Goal: Information Seeking & Learning: Find specific fact

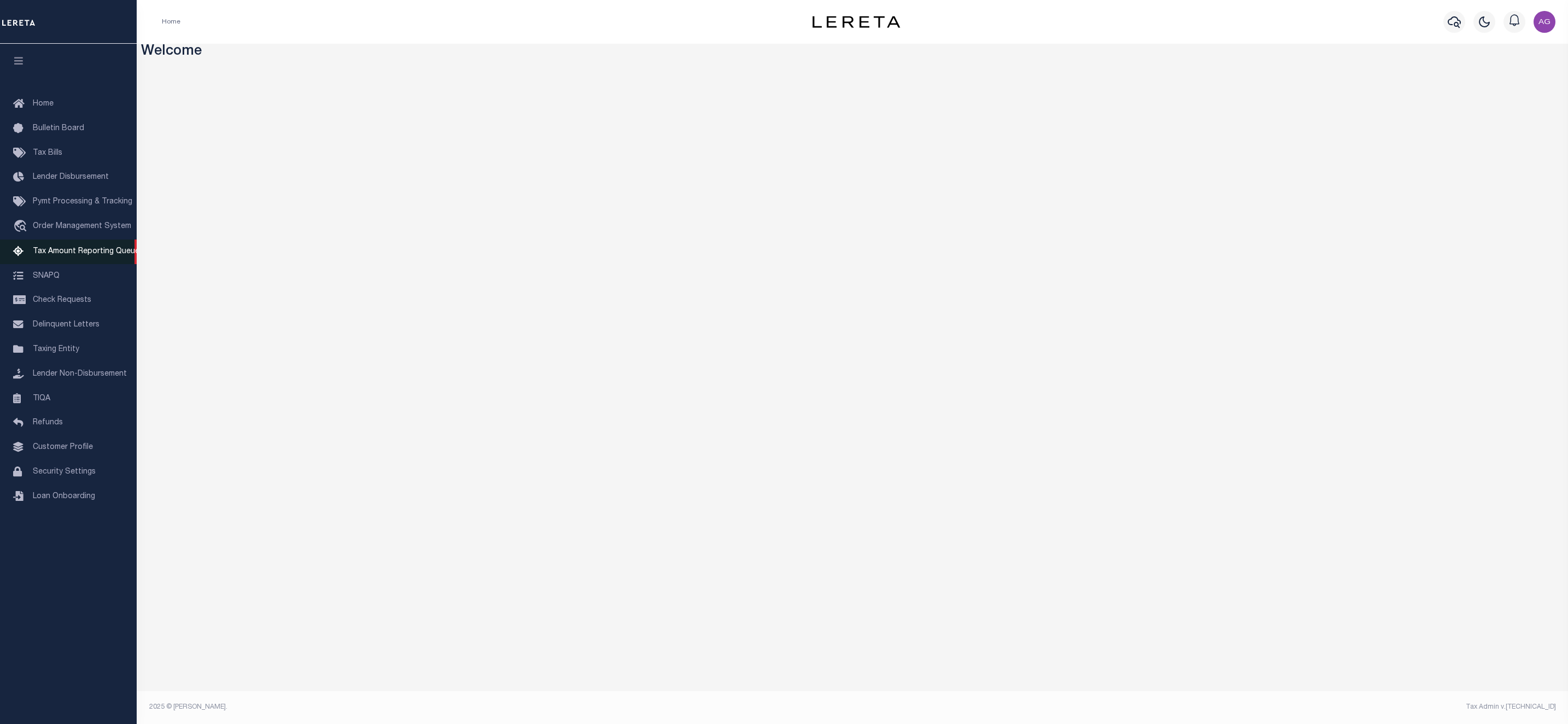
click at [71, 253] on span "Tax Amount Reporting Queue" at bounding box center [86, 251] width 107 height 8
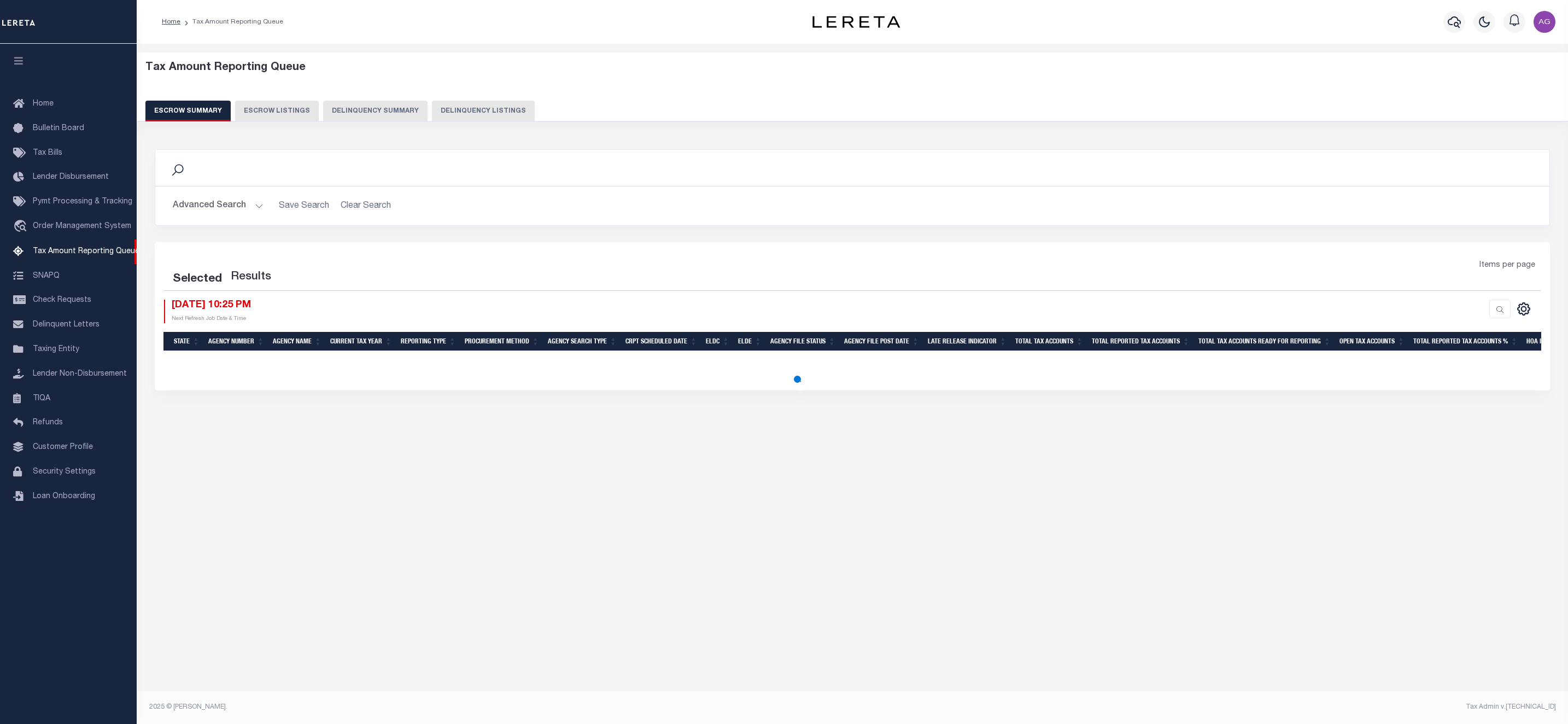
click at [391, 116] on button "Delinquency Summary" at bounding box center [376, 111] width 105 height 21
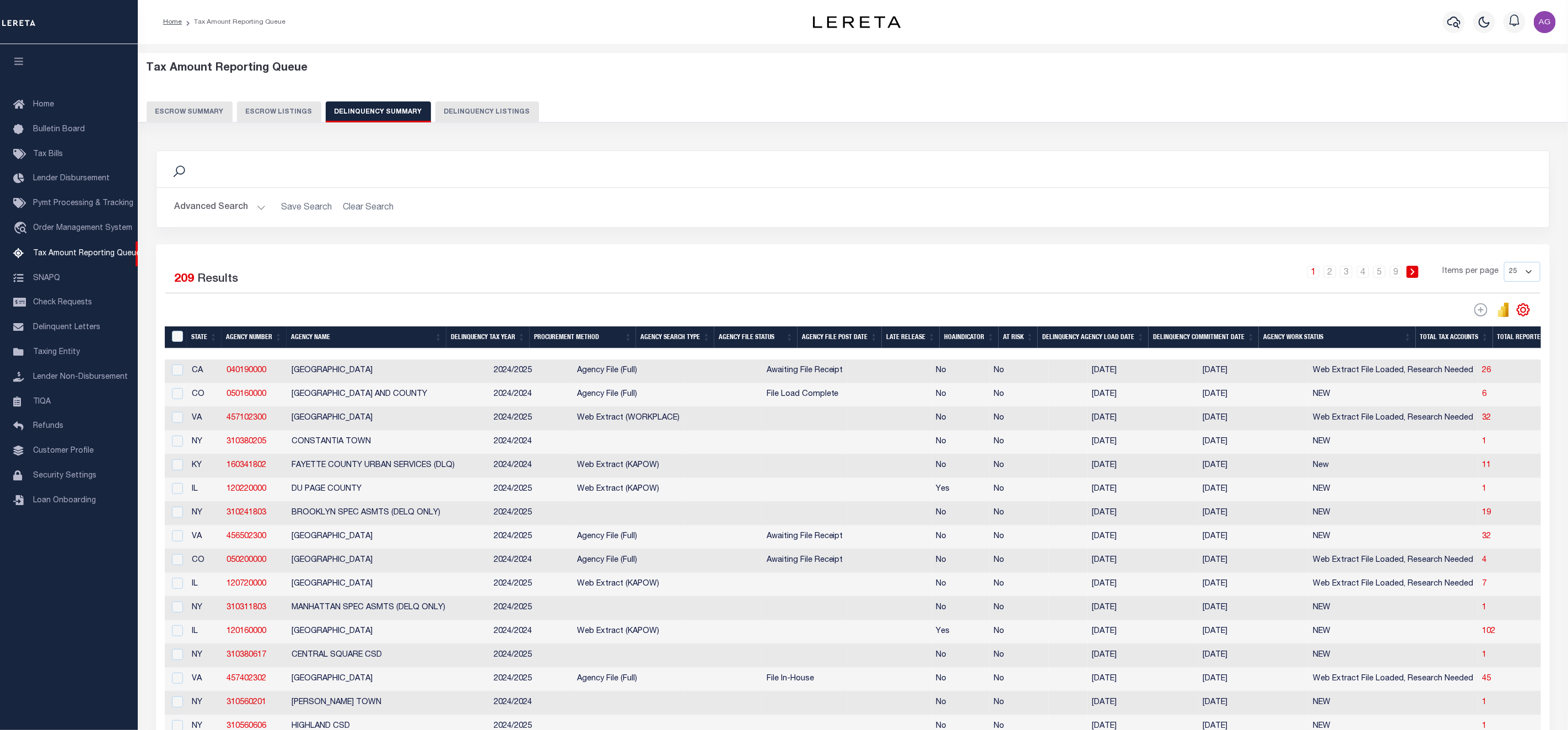
click at [232, 208] on button "Advanced Search" at bounding box center [220, 208] width 91 height 21
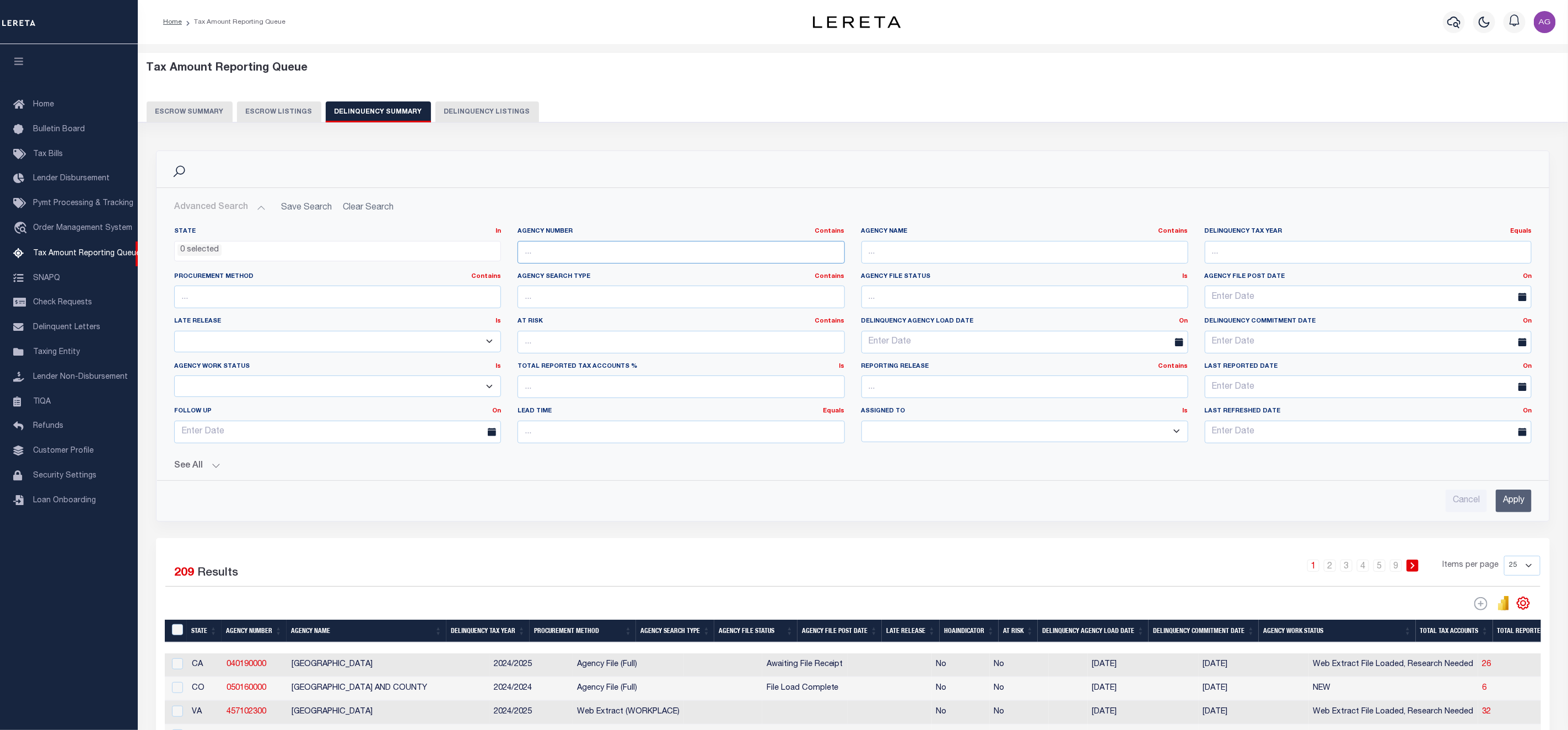
click at [559, 258] on input "text" at bounding box center [681, 252] width 327 height 23
paste input "040190000"
type input "040190000"
click at [1526, 497] on input "Apply" at bounding box center [1514, 501] width 36 height 23
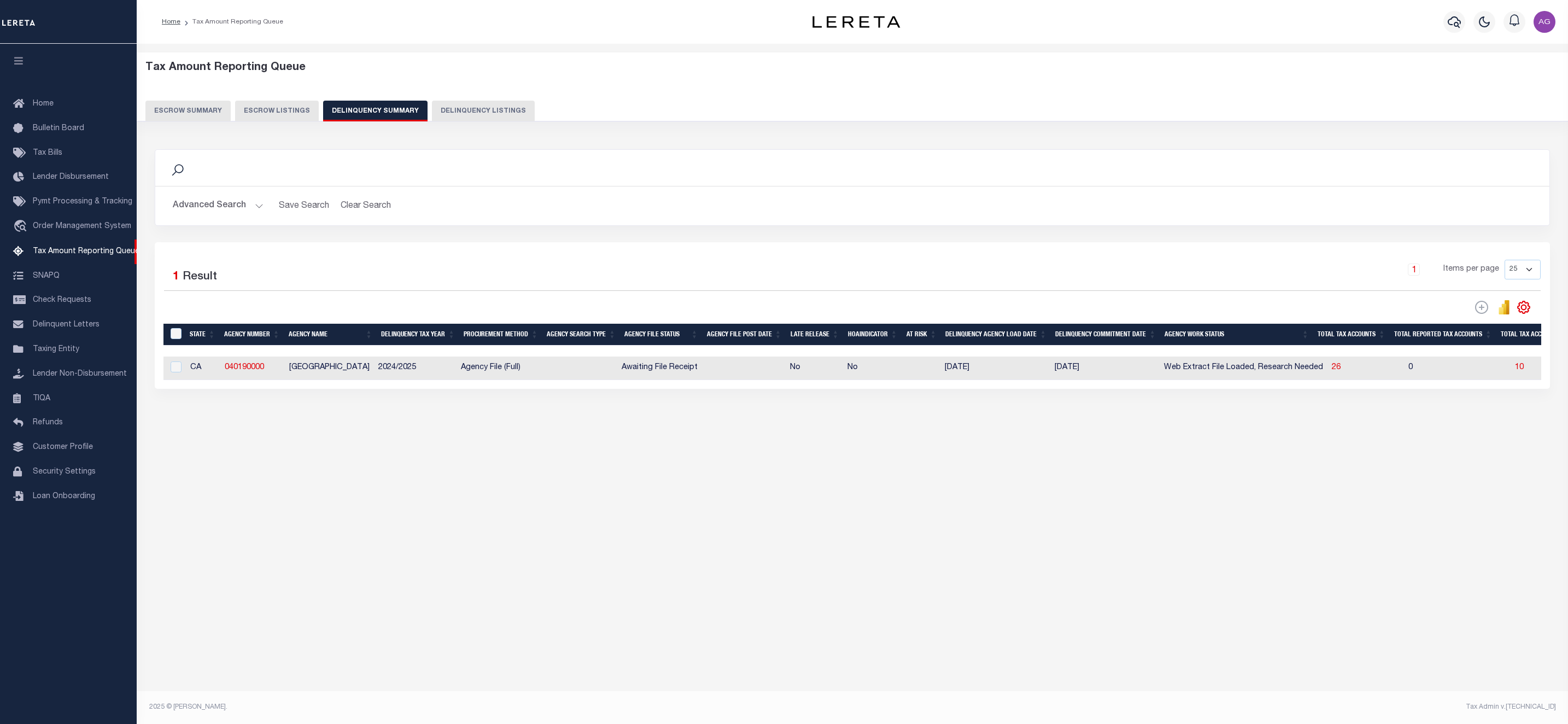
click at [1339, 373] on td "26" at bounding box center [1366, 368] width 77 height 24
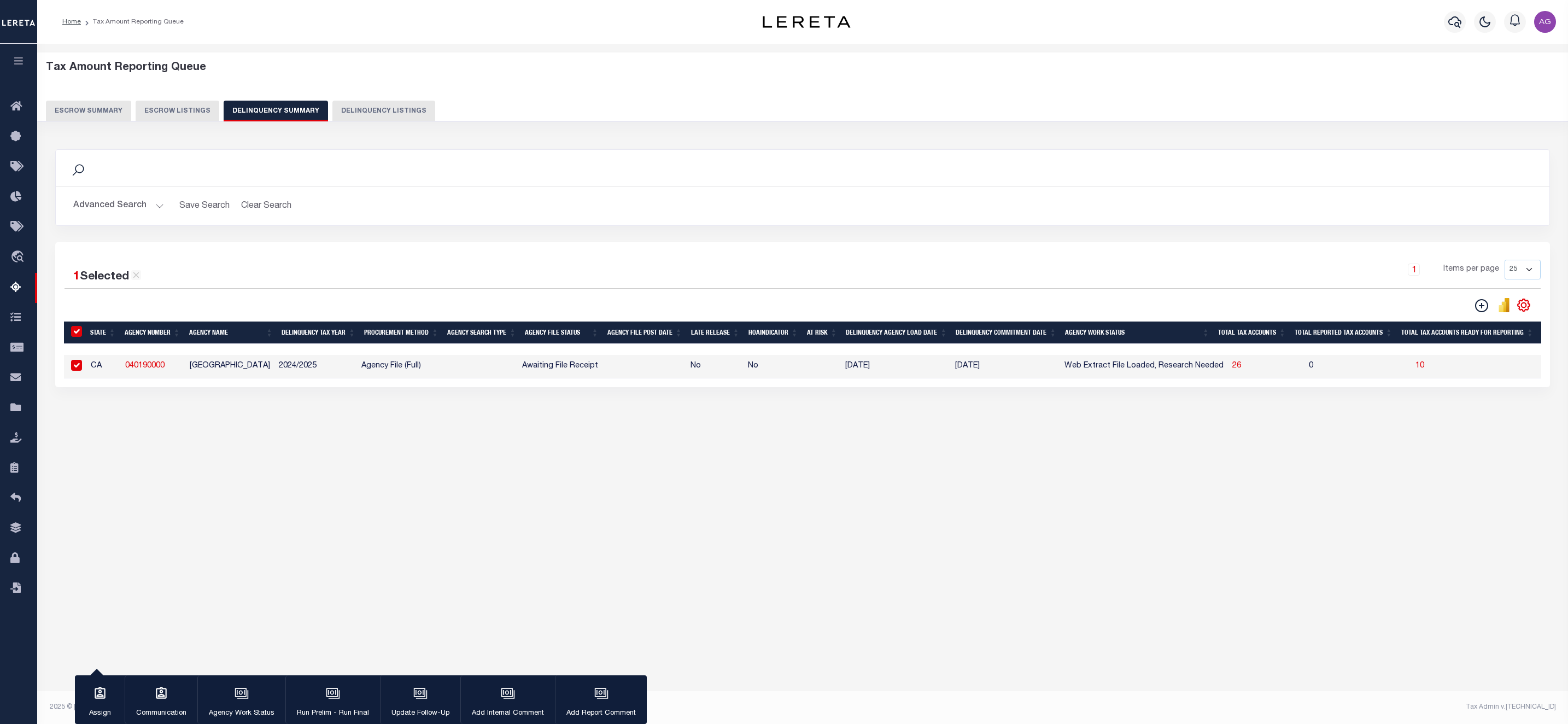
checkbox input "true"
click at [1234, 370] on span "26" at bounding box center [1237, 366] width 9 height 8
select select "100"
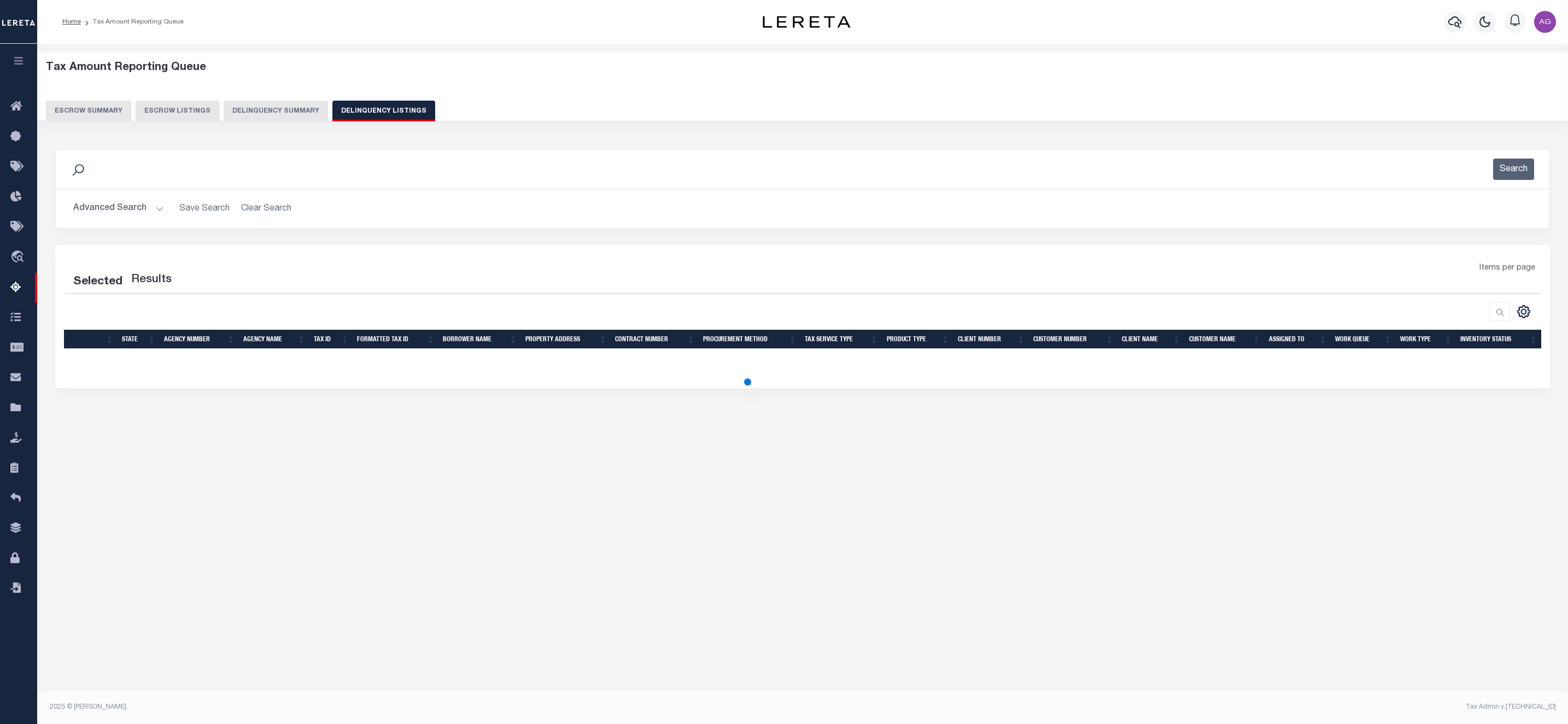
select select "100"
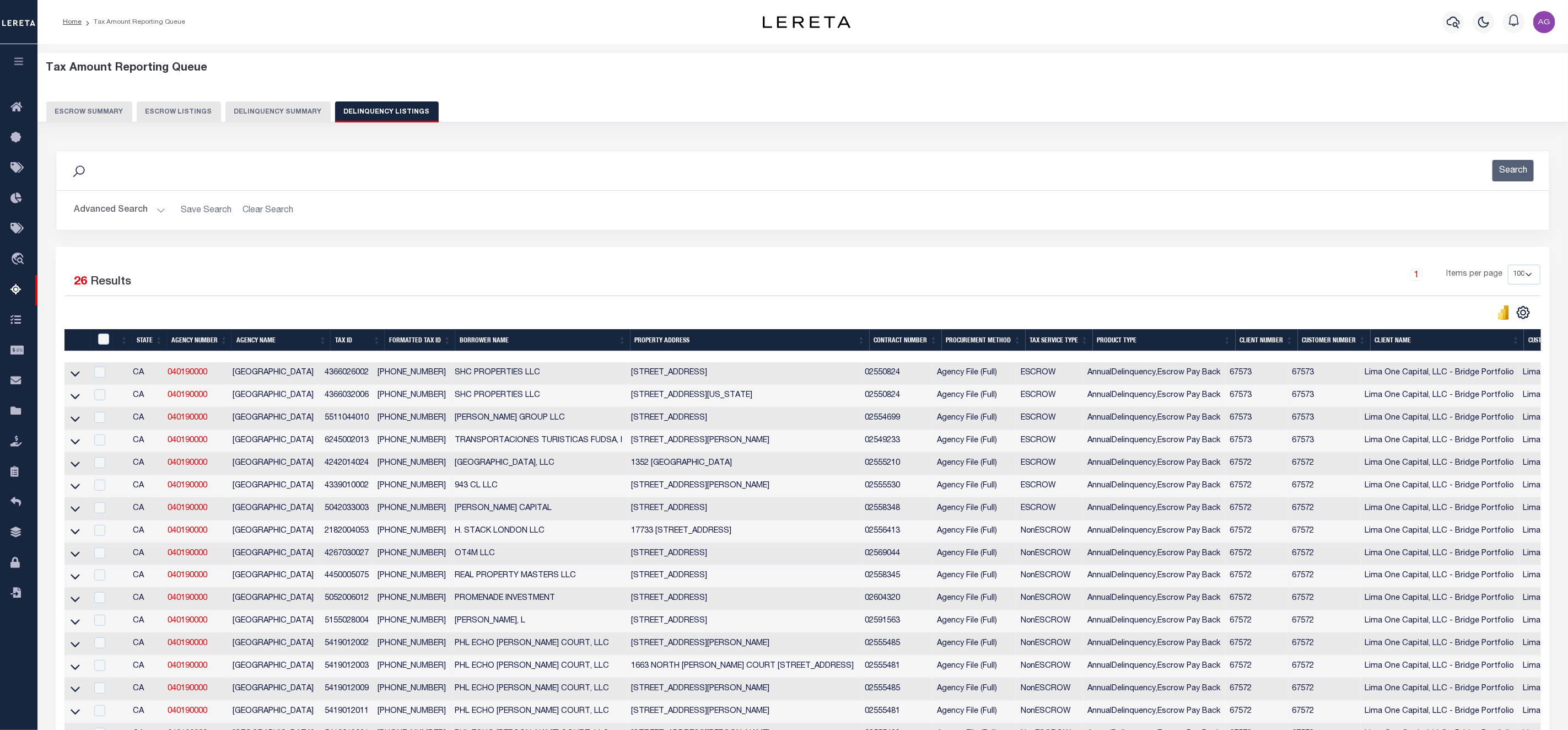
click at [279, 112] on button "Delinquency Summary" at bounding box center [278, 112] width 106 height 21
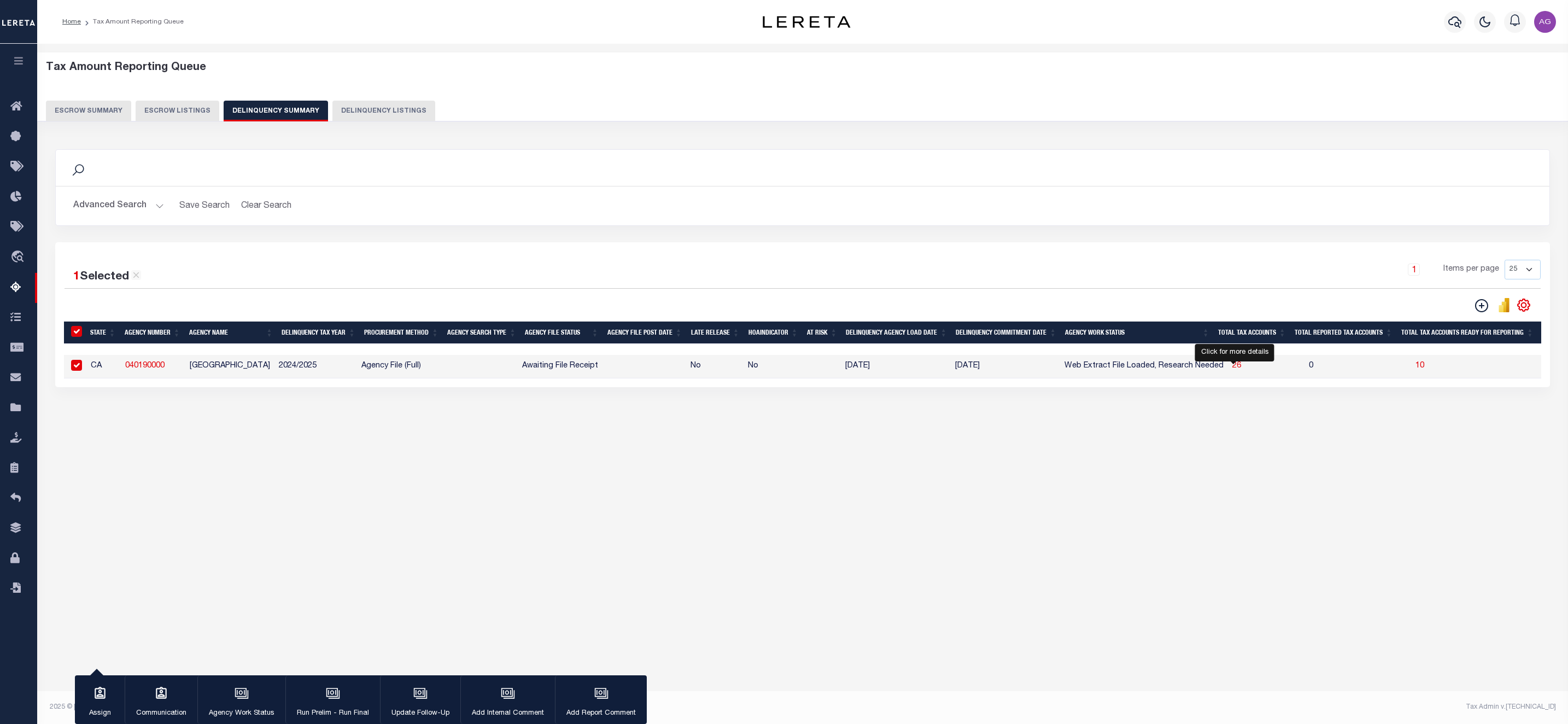
click at [1233, 370] on span "26" at bounding box center [1237, 366] width 9 height 8
select select "100"
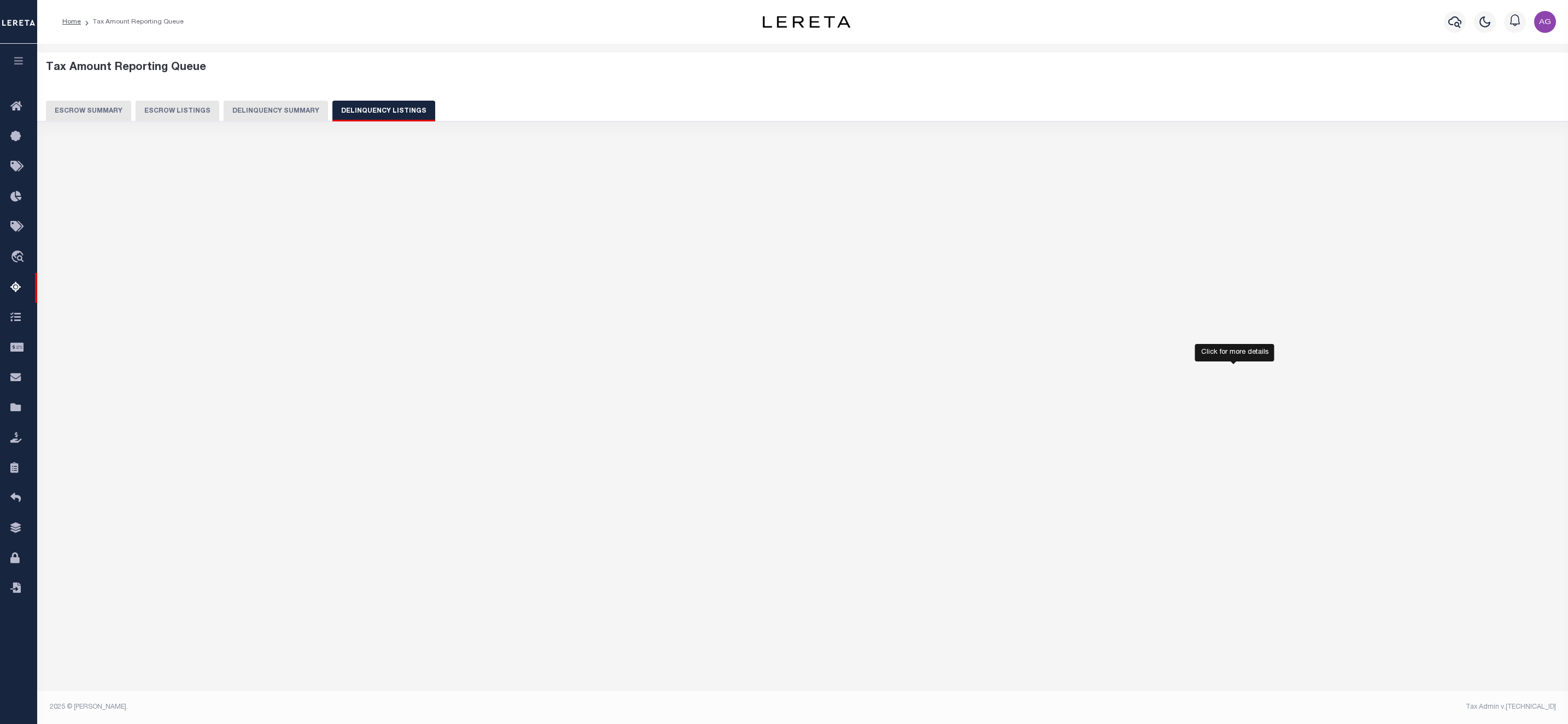
select select "100"
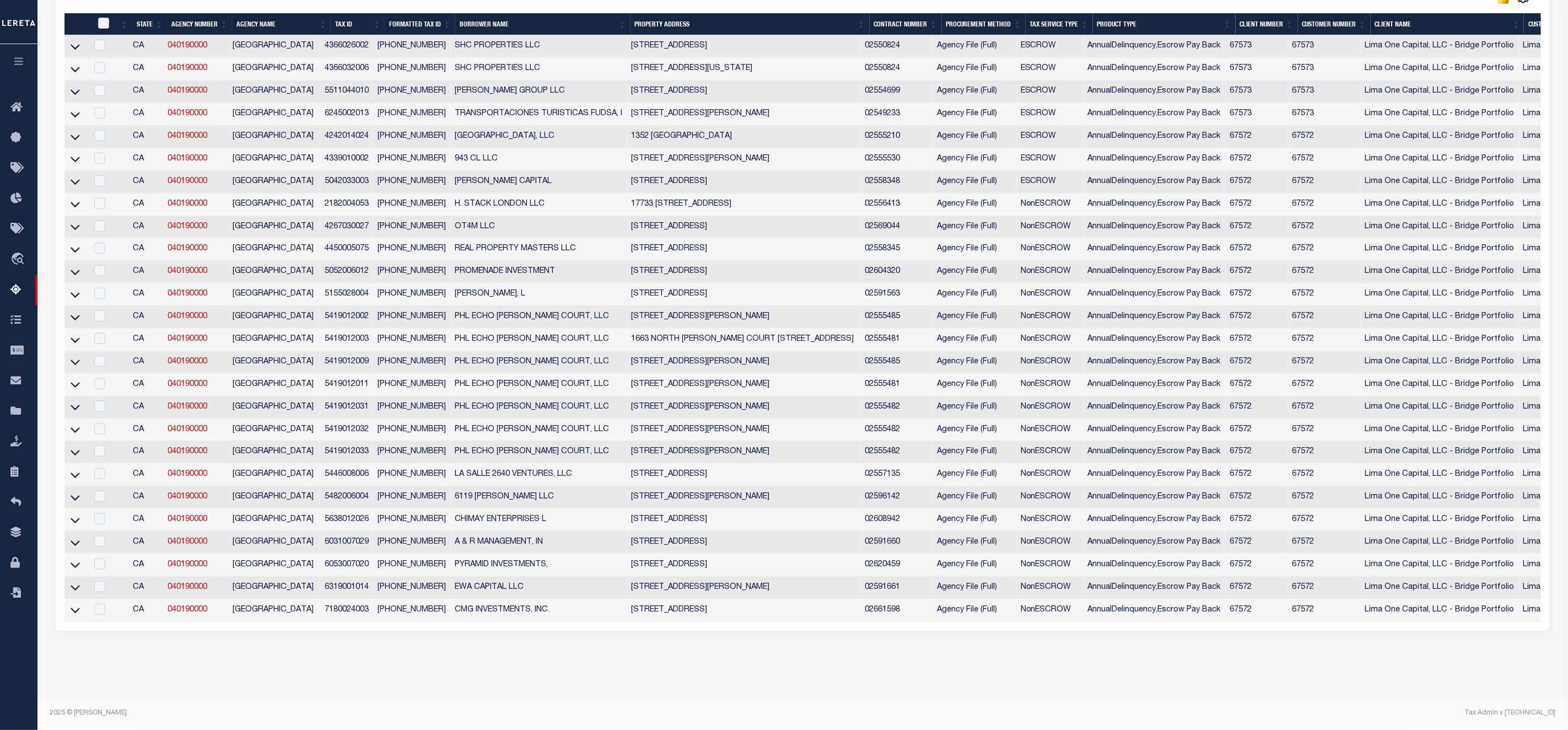
scroll to position [96, 0]
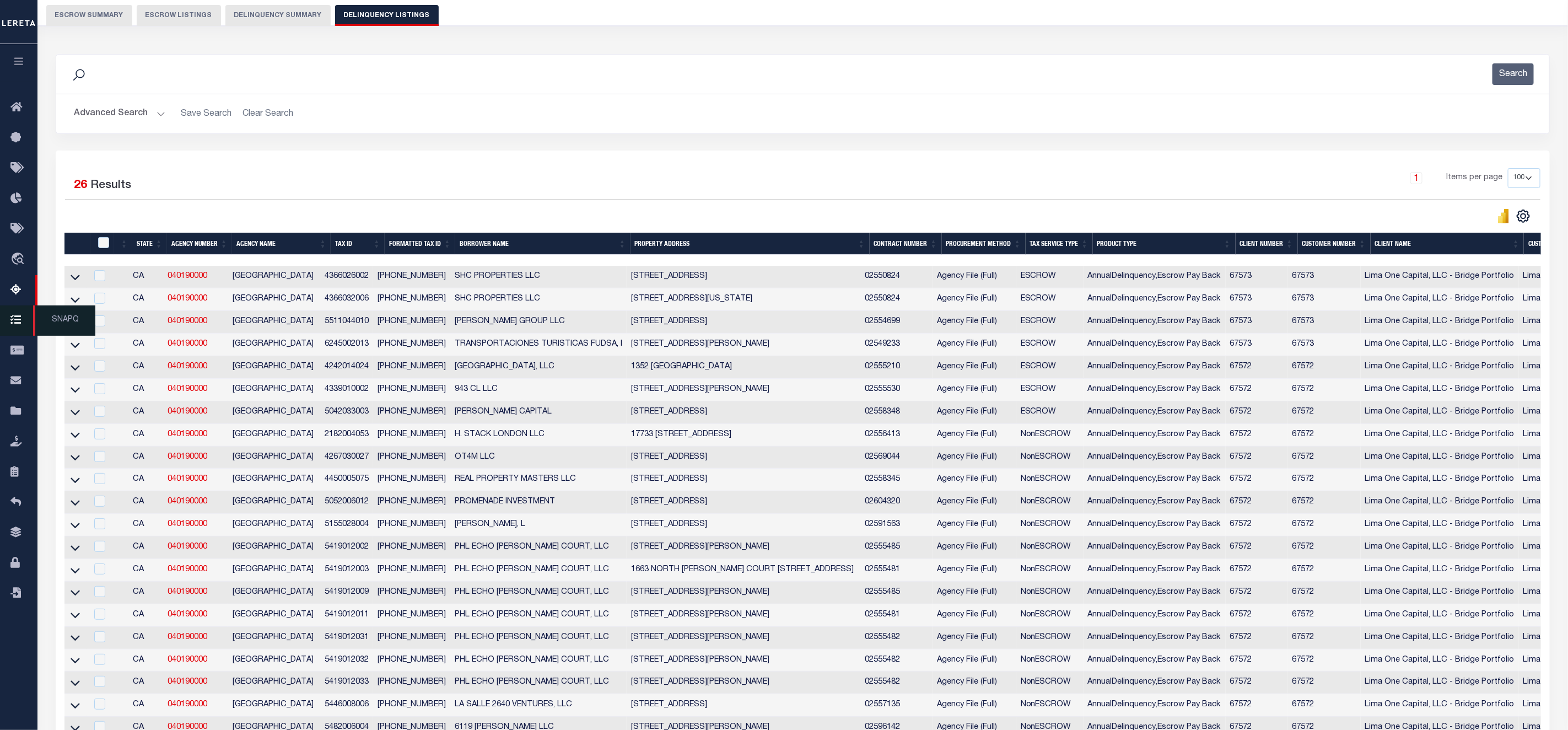
click at [17, 318] on icon at bounding box center [19, 320] width 18 height 14
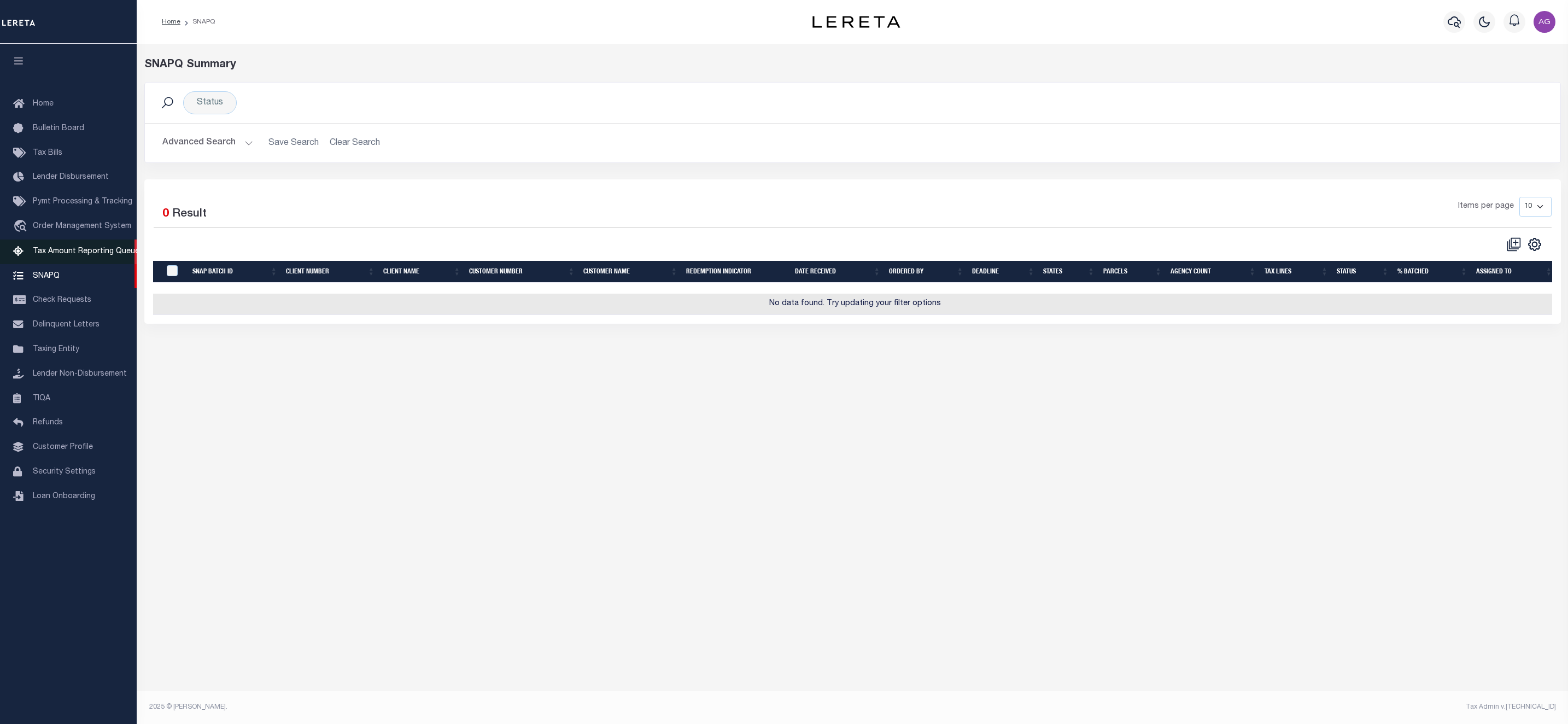
click at [62, 255] on span "Tax Amount Reporting Queue" at bounding box center [86, 251] width 107 height 8
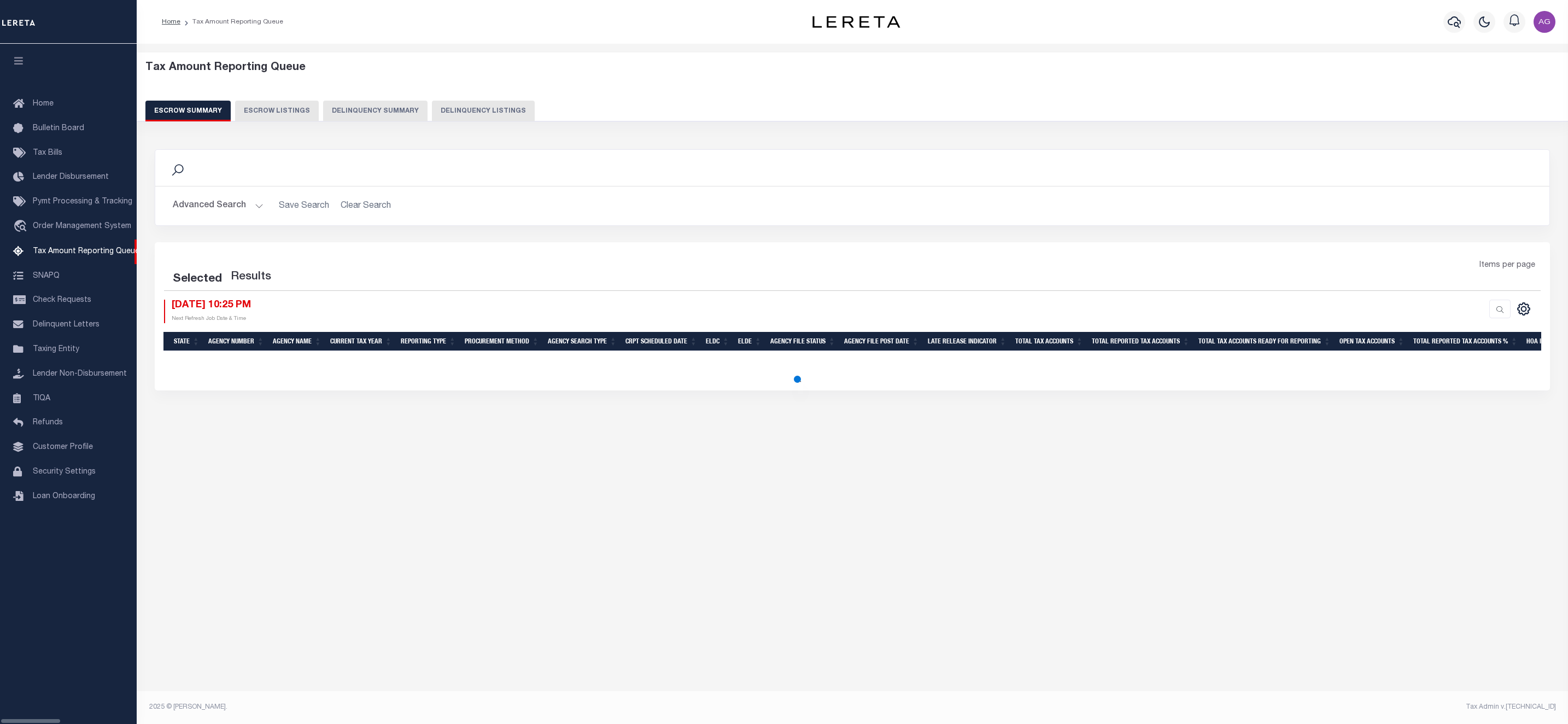
select select "100"
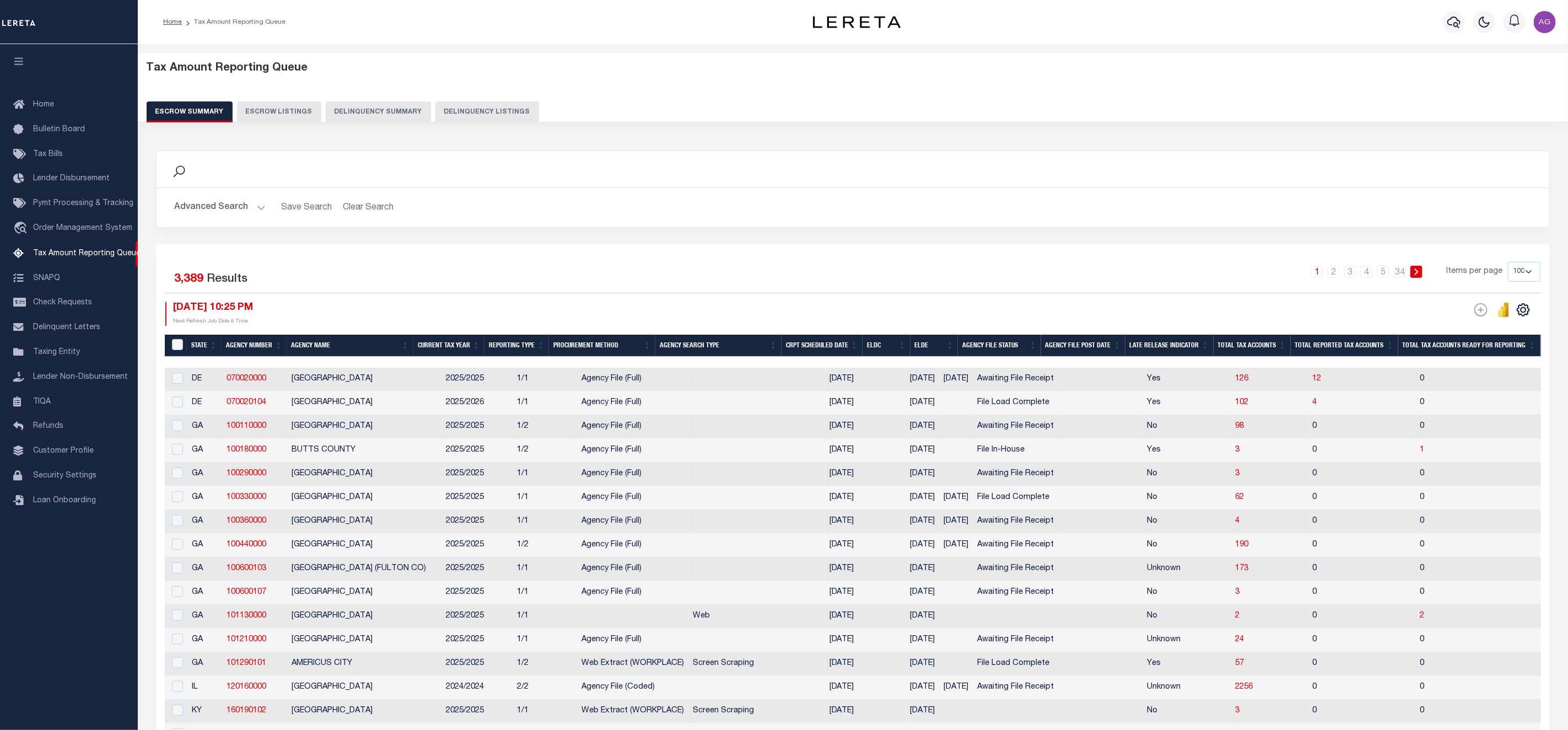
click at [470, 106] on button "Delinquency Listings" at bounding box center [487, 112] width 104 height 21
select select "100"
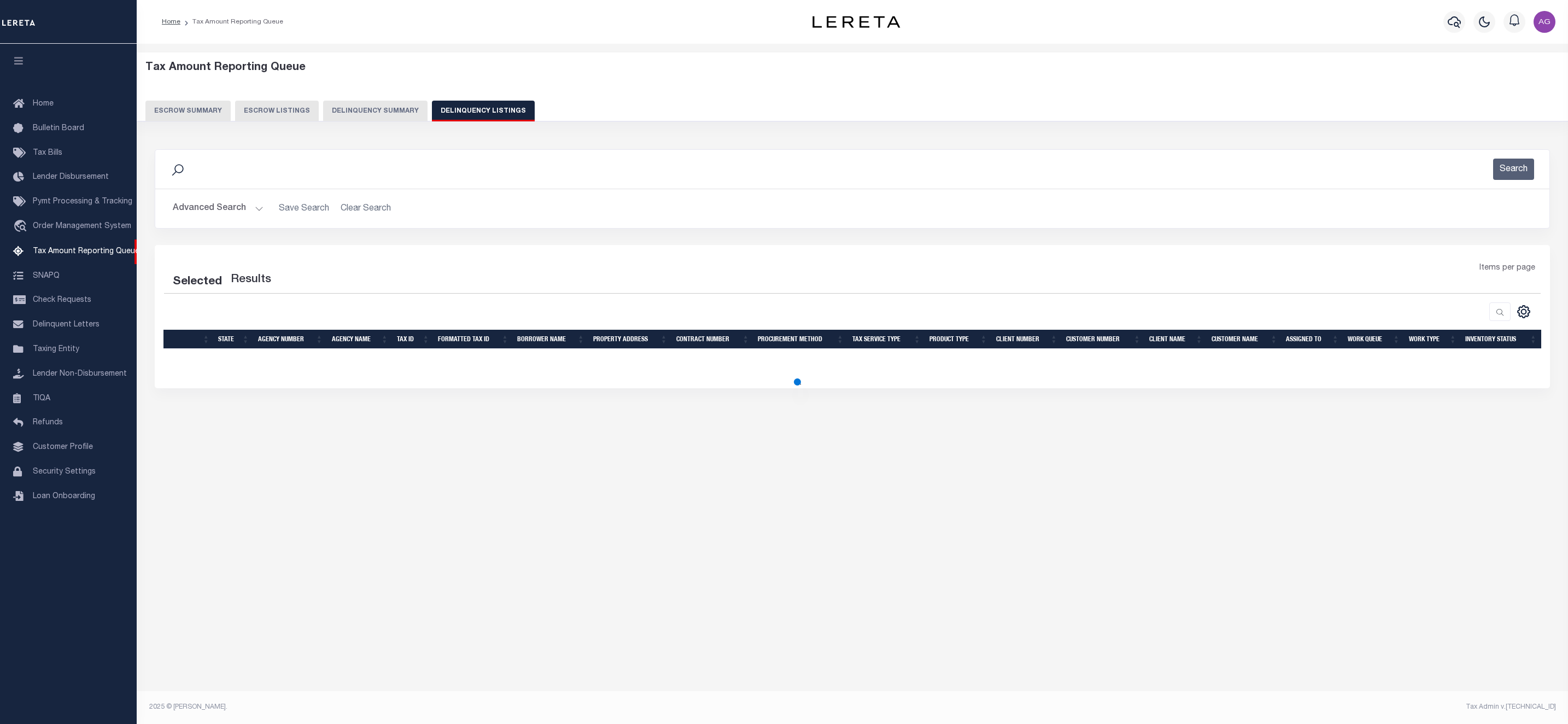
click at [239, 212] on button "Advanced Search" at bounding box center [218, 208] width 91 height 21
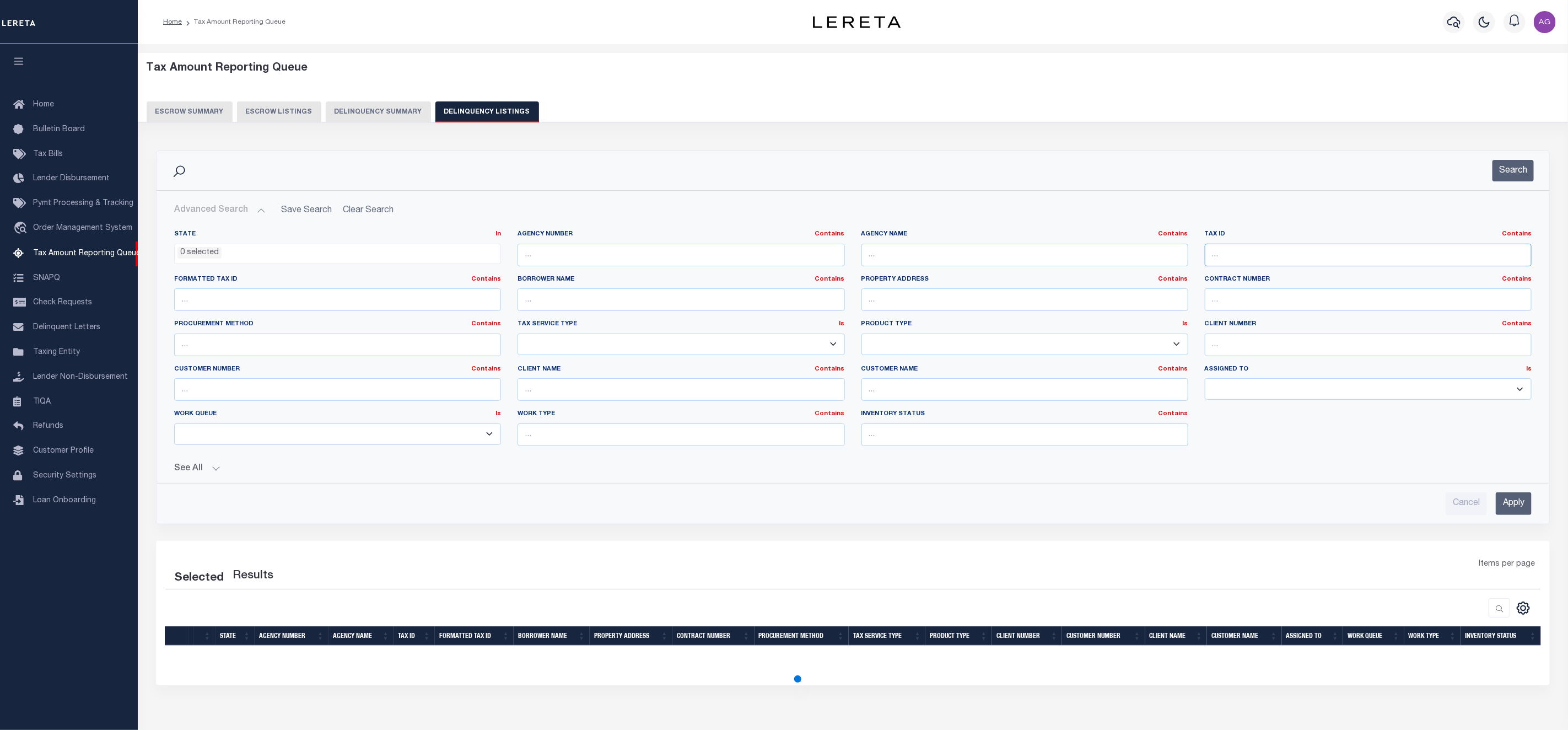
click at [1249, 255] on input "text" at bounding box center [1368, 255] width 327 height 23
paste input "00710860"
type input "00710860"
click at [1534, 507] on div "Cancel Apply" at bounding box center [852, 499] width 1375 height 31
click at [1499, 510] on input "Apply" at bounding box center [1514, 503] width 36 height 23
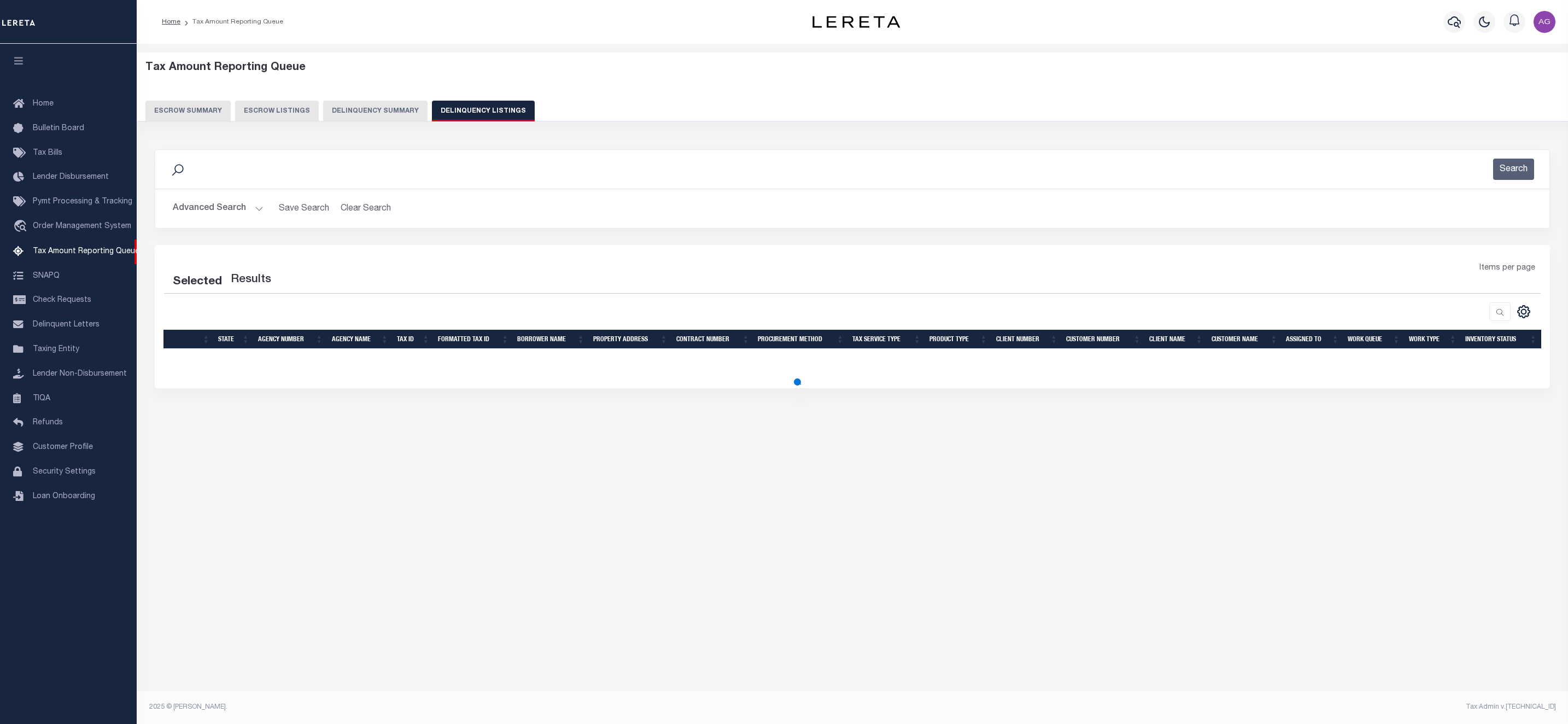
select select "100"
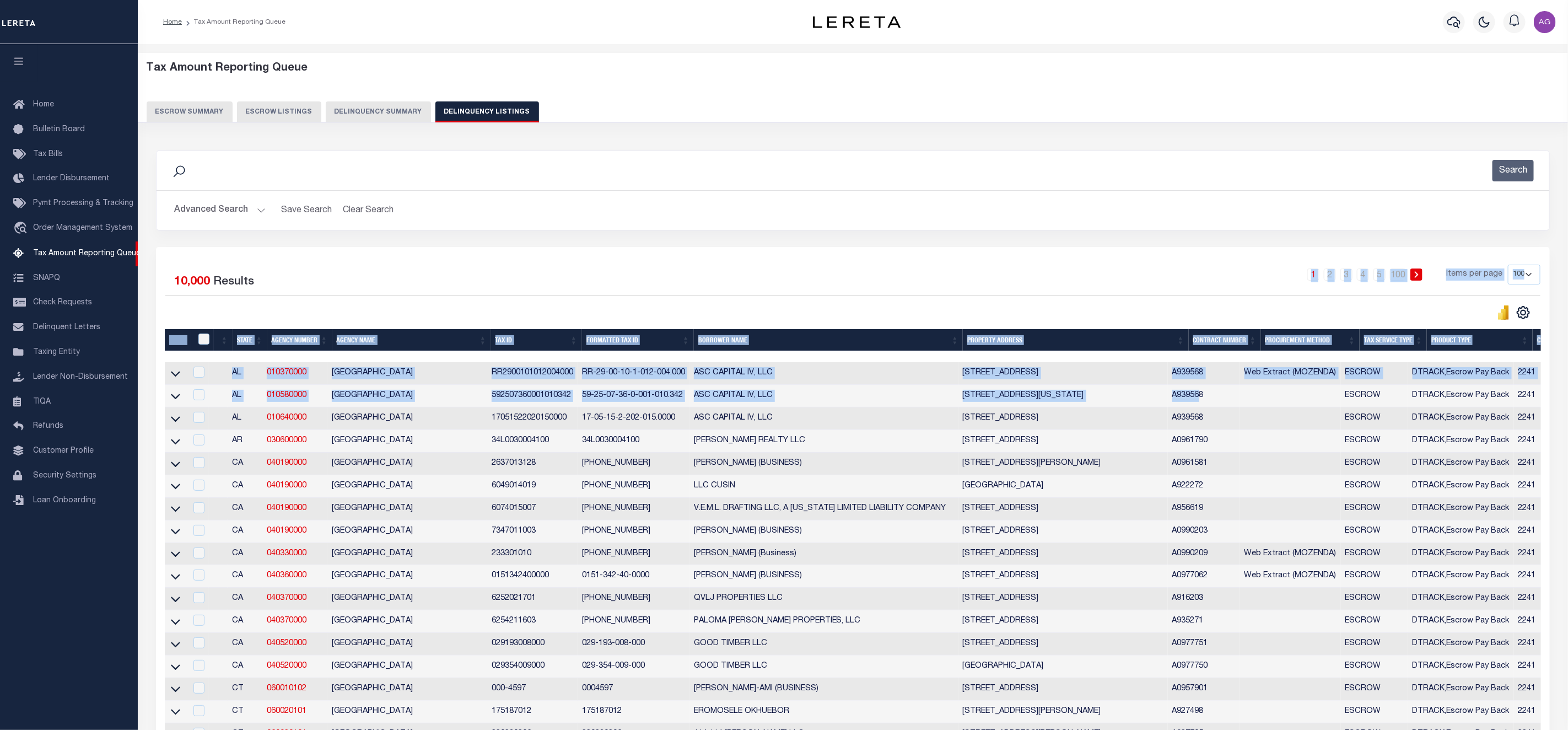
drag, startPoint x: 1221, startPoint y: 394, endPoint x: 898, endPoint y: 279, distance: 342.9
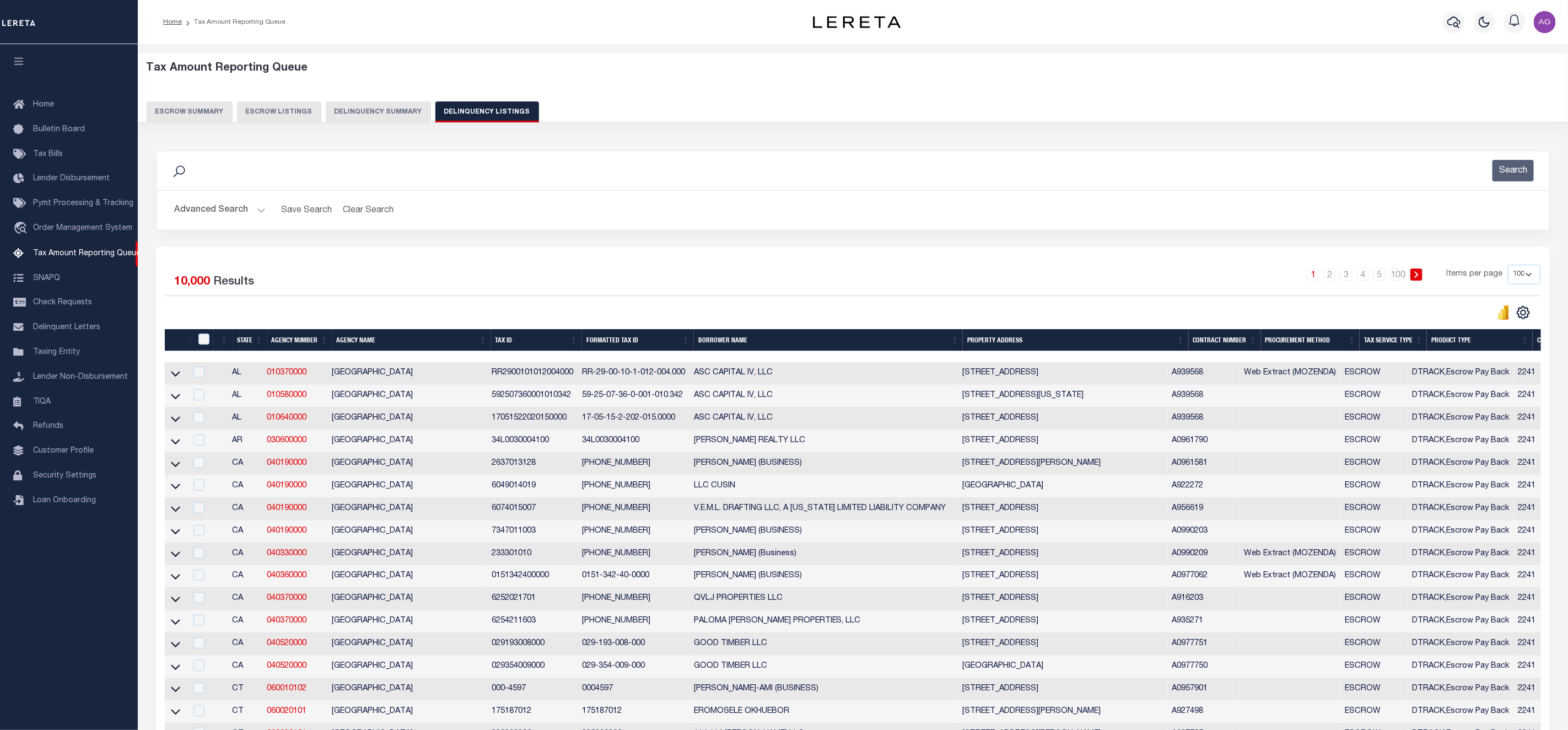
click at [571, 225] on div "Advanced Search Save Search Clear Search tblassign_wrapper_dynamictable_____Def…" at bounding box center [853, 211] width 1393 height 39
click at [214, 211] on button "Advanced Search" at bounding box center [220, 210] width 91 height 21
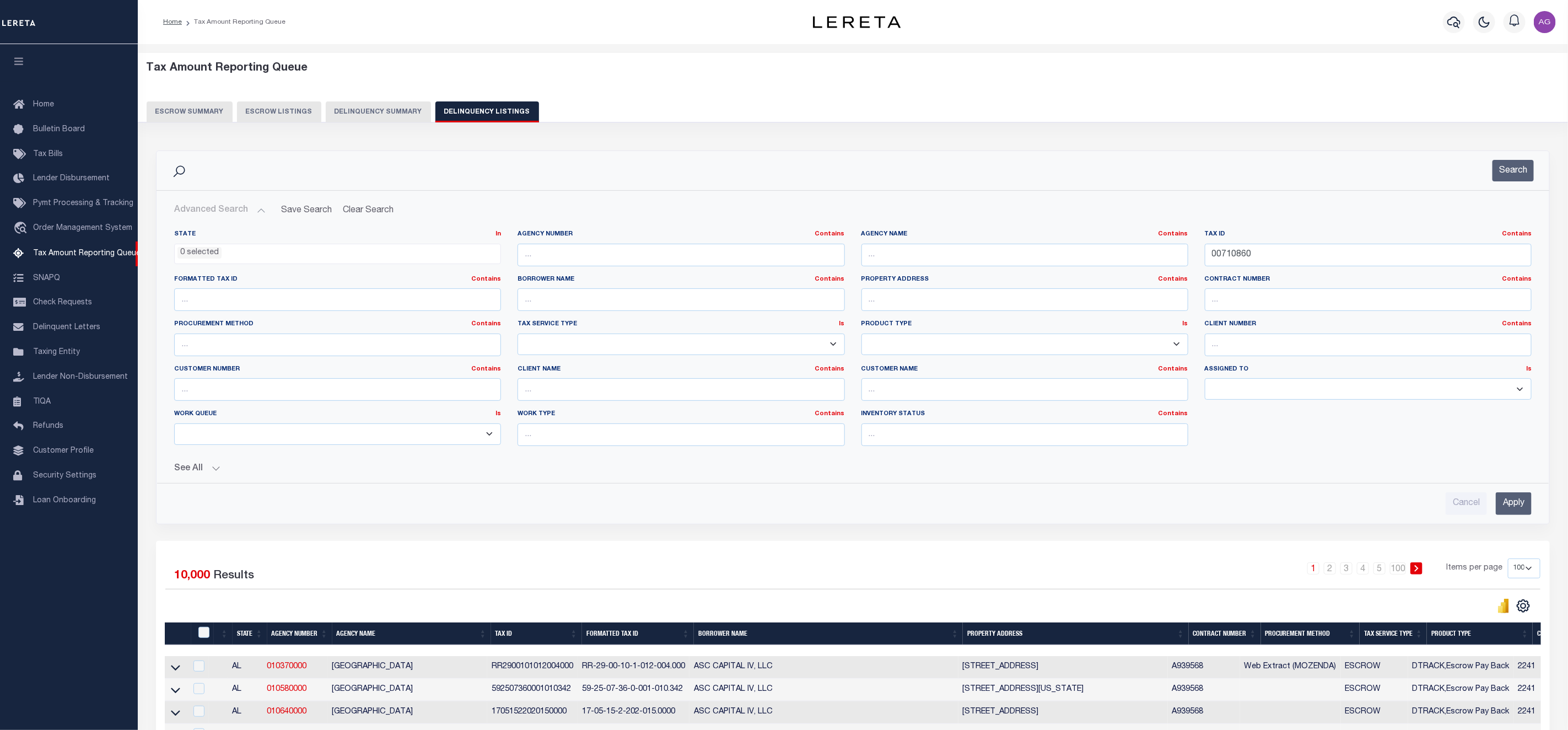
click at [1515, 502] on input "Apply" at bounding box center [1514, 503] width 36 height 23
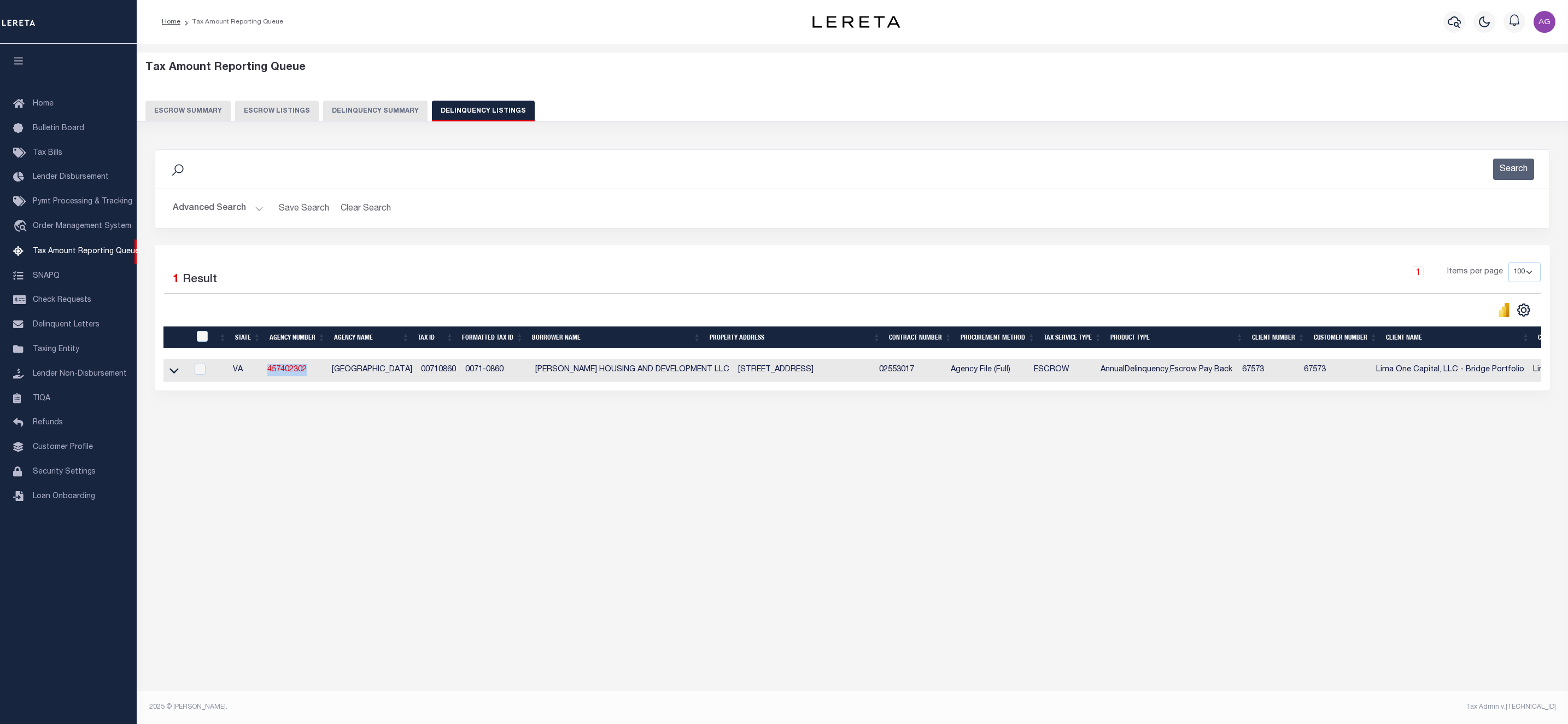
drag, startPoint x: 262, startPoint y: 376, endPoint x: 313, endPoint y: 379, distance: 51.1
click at [313, 379] on tr "VA 457402302 PORTSMOUTH CITY 00710860 0071-0860 PHILLIPS HOUSING AND DEVELOPMEN…" at bounding box center [1049, 370] width 1771 height 23
copy tr "457402302"
click at [172, 374] on icon at bounding box center [173, 370] width 9 height 12
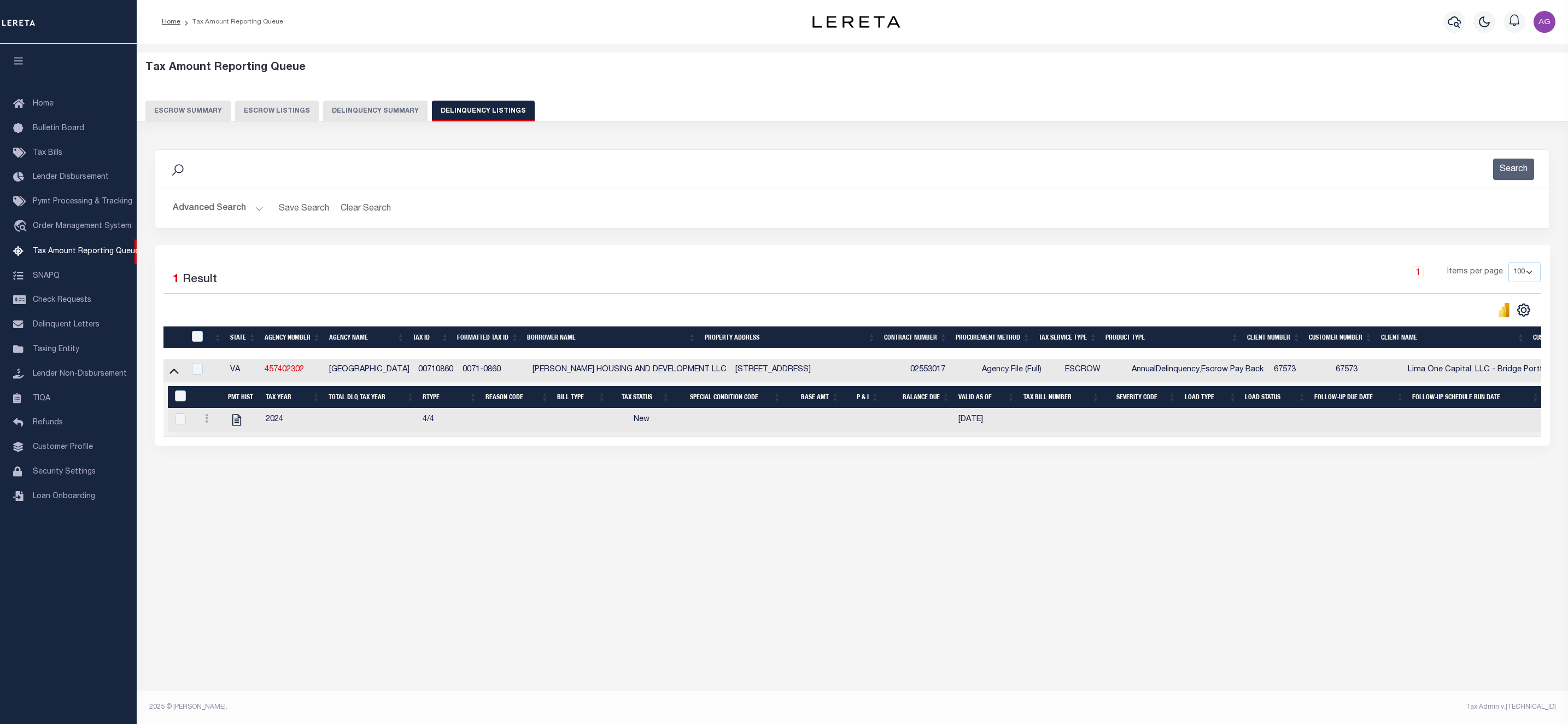
click at [306, 492] on div "Tax Amount Reporting Queue Escrow Summary Escrow Listings In" at bounding box center [852, 283] width 1425 height 457
click at [228, 214] on button "Advanced Search" at bounding box center [218, 208] width 91 height 21
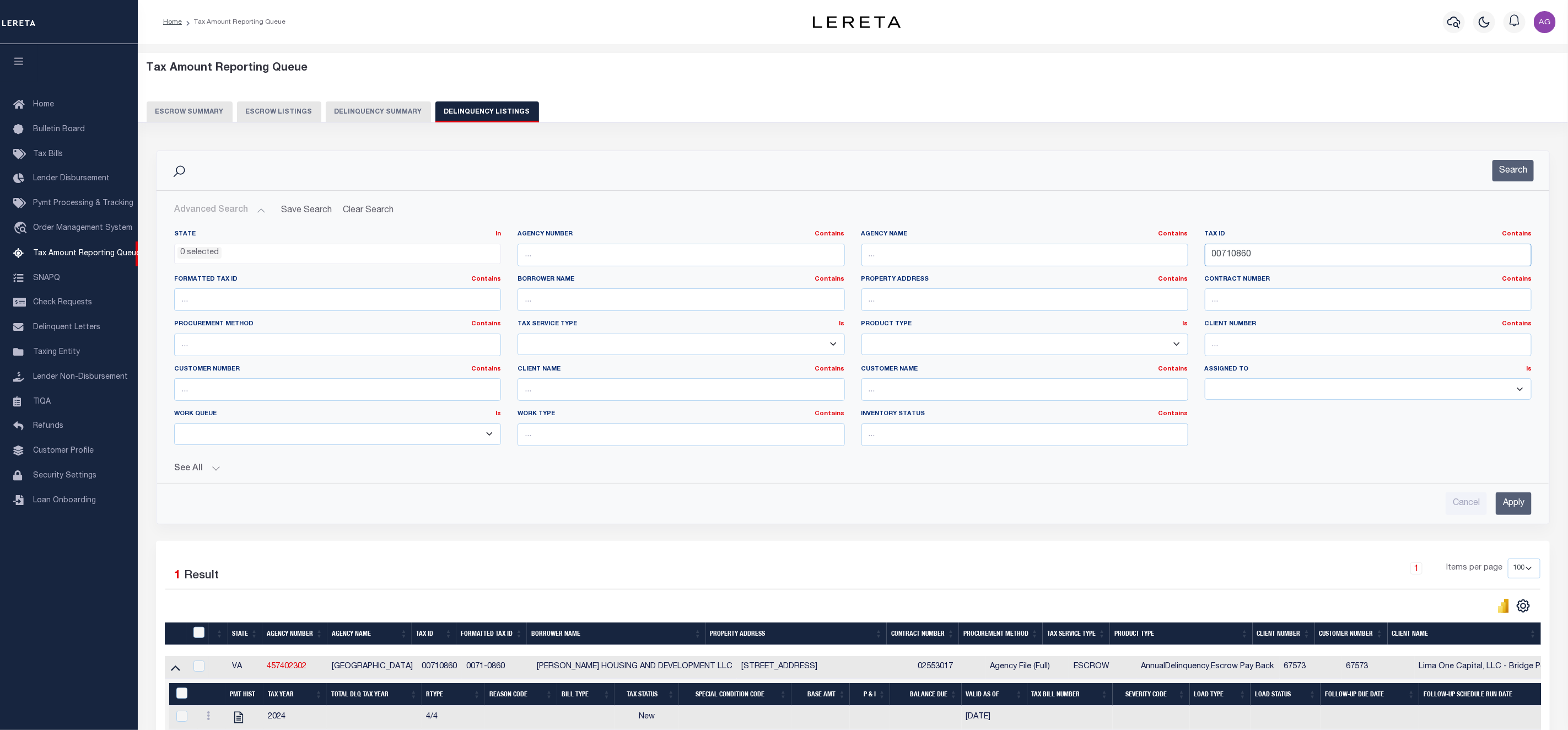
drag, startPoint x: 1279, startPoint y: 255, endPoint x: 1176, endPoint y: 257, distance: 103.0
click at [1178, 257] on div "State In In AK AL AR AZ CA CO CT DC DE FL GA GU HI IA ID IL IN KS [GEOGRAPHIC_D…" at bounding box center [852, 343] width 1374 height 225
paste input "61"
click at [1520, 512] on input "Apply" at bounding box center [1514, 503] width 36 height 23
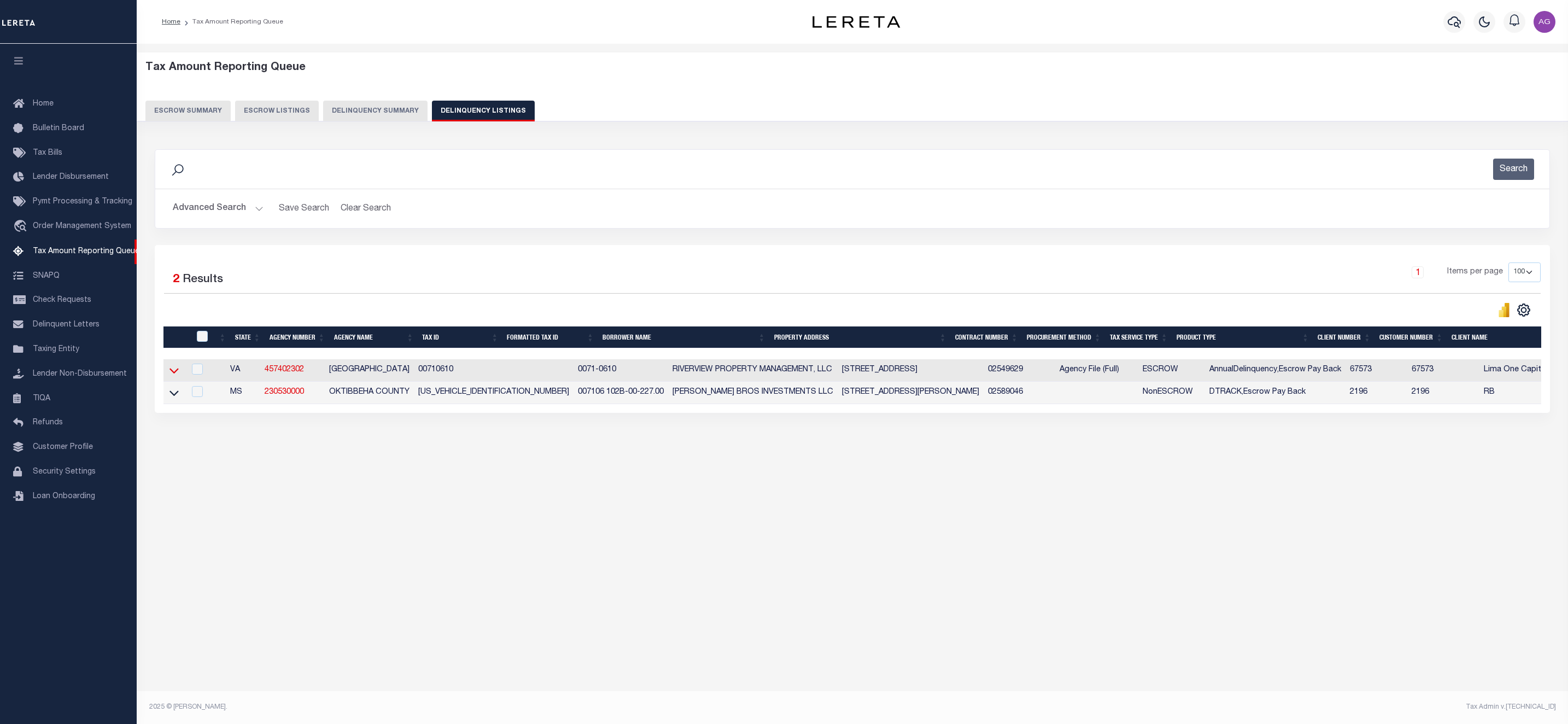
click at [175, 374] on icon at bounding box center [173, 370] width 9 height 12
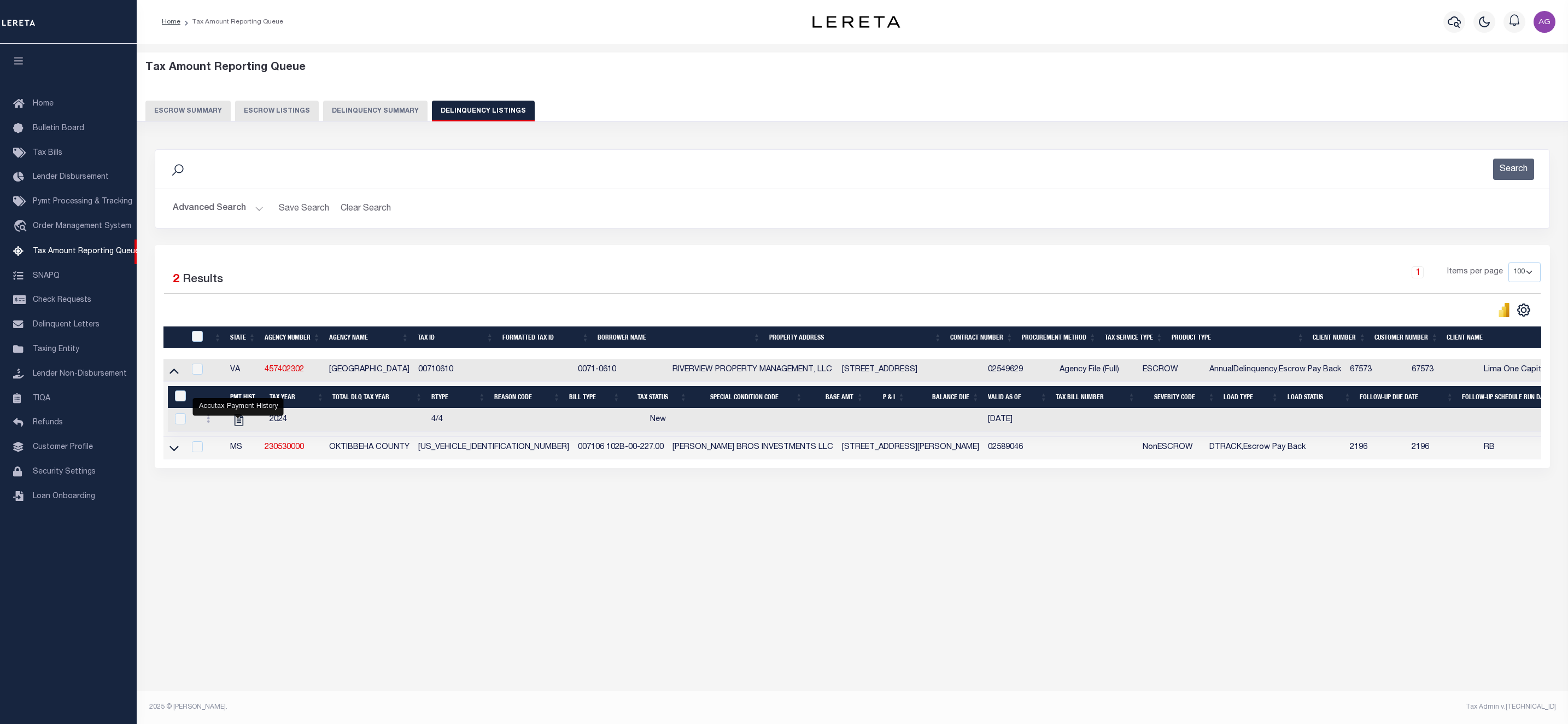
click at [217, 206] on button "Advanced Search" at bounding box center [218, 208] width 91 height 21
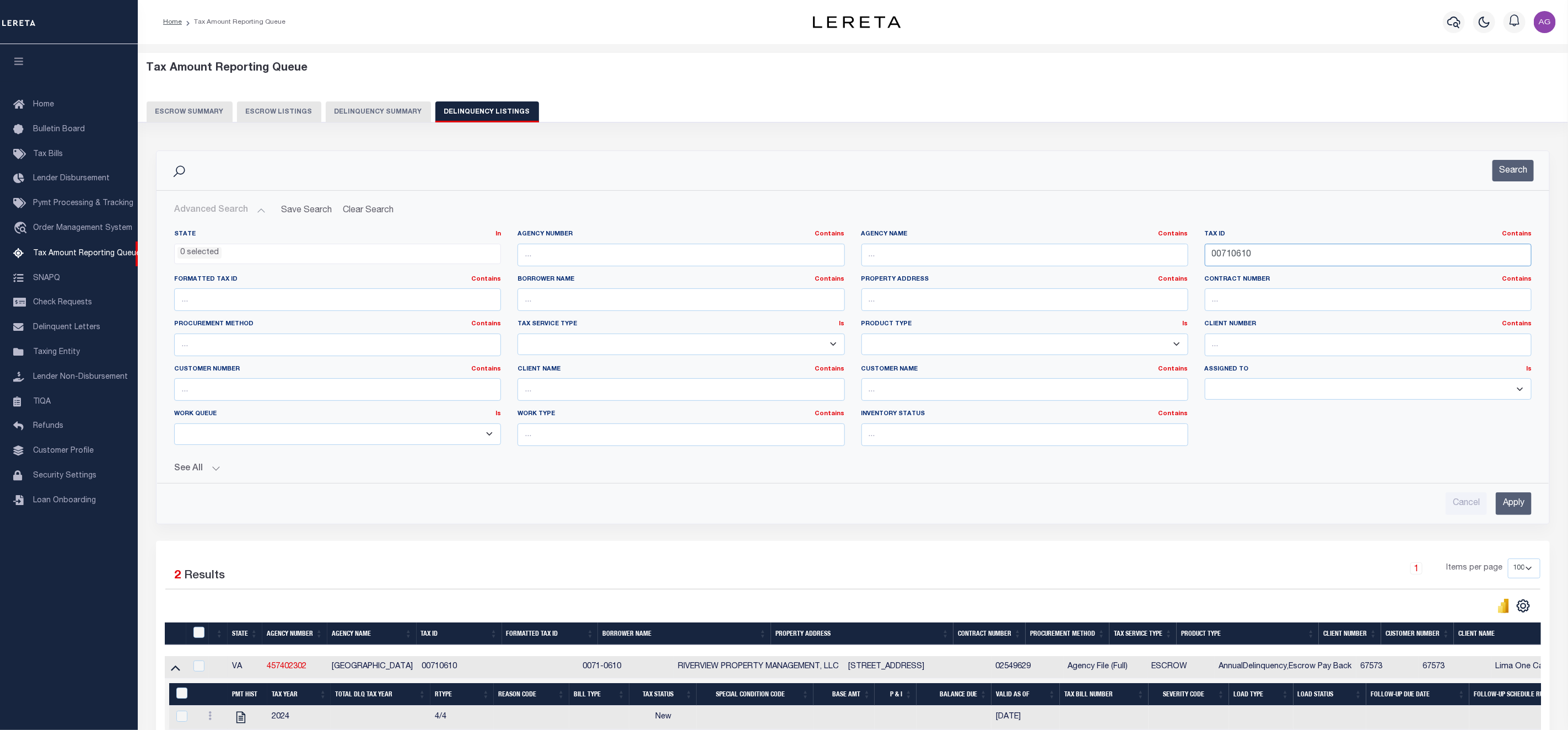
drag, startPoint x: 1283, startPoint y: 258, endPoint x: 1119, endPoint y: 242, distance: 164.8
click at [1119, 242] on div "State In In AK AL AR AZ CA CO CT DC DE FL GA GU HI IA ID IL IN KS [GEOGRAPHIC_D…" at bounding box center [852, 343] width 1374 height 225
paste input "46"
click at [1512, 505] on input "Apply" at bounding box center [1514, 503] width 36 height 23
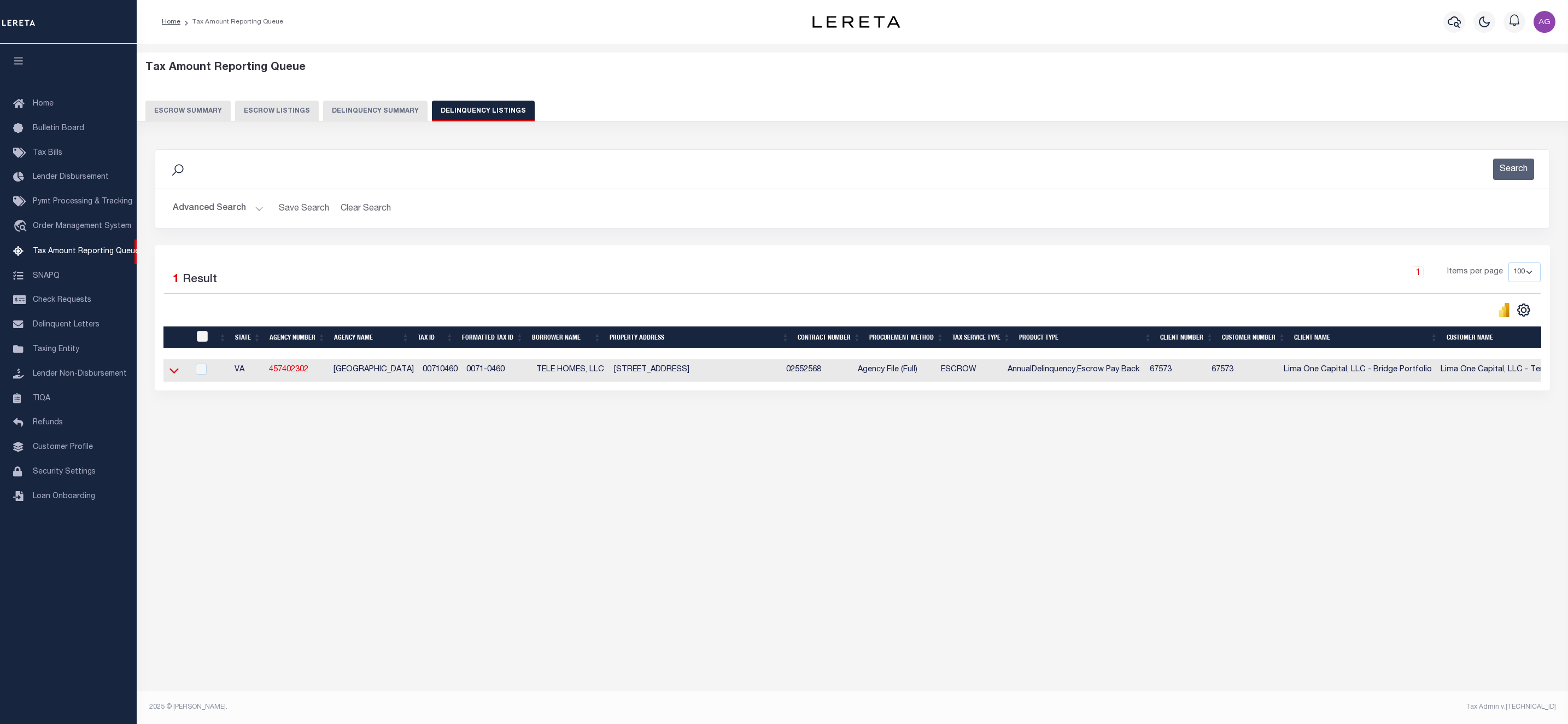
click at [175, 374] on icon at bounding box center [173, 371] width 9 height 5
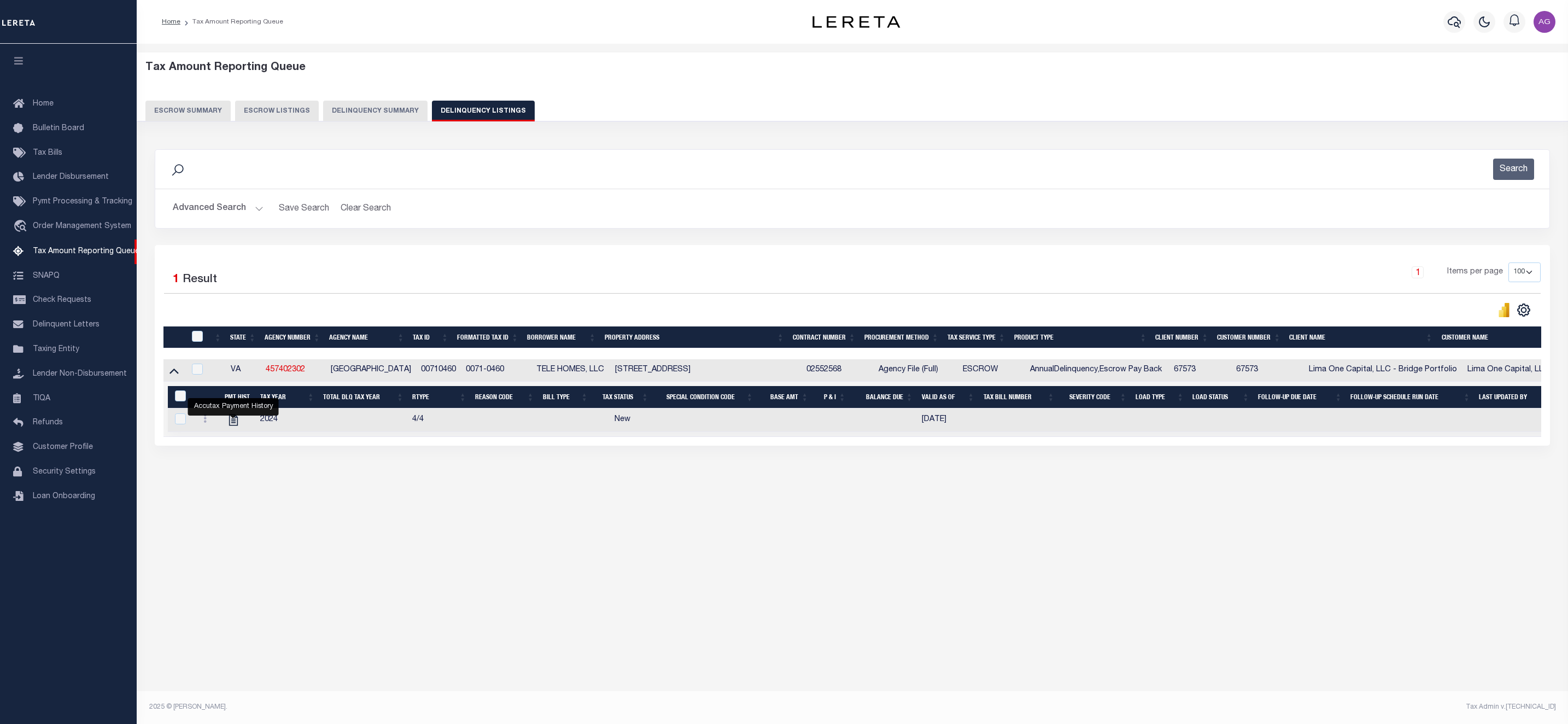
click at [218, 210] on button "Advanced Search" at bounding box center [218, 208] width 91 height 21
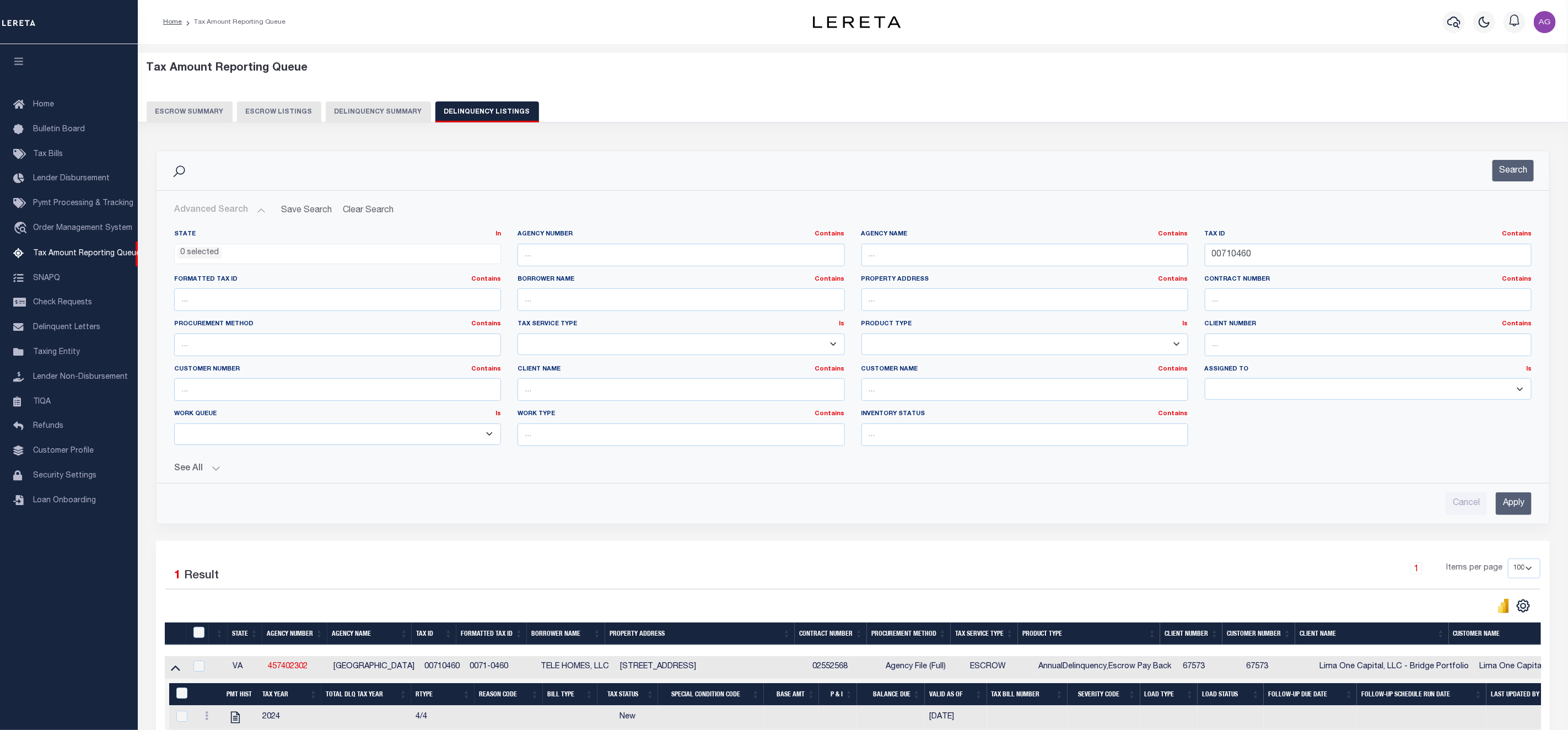
drag, startPoint x: 220, startPoint y: 212, endPoint x: 255, endPoint y: 250, distance: 51.7
click at [255, 250] on div "Advanced Search Save Search Clear Search tblassign_wrapper_dynamictable_____Def…" at bounding box center [852, 357] width 1375 height 316
drag, startPoint x: 1275, startPoint y: 258, endPoint x: 1130, endPoint y: 246, distance: 145.5
click at [1130, 246] on div "State In In AK AL AR AZ CA CO CT DC DE FL GA GU HI IA ID IL IN KS [GEOGRAPHIC_D…" at bounding box center [852, 343] width 1374 height 225
paste input "11"
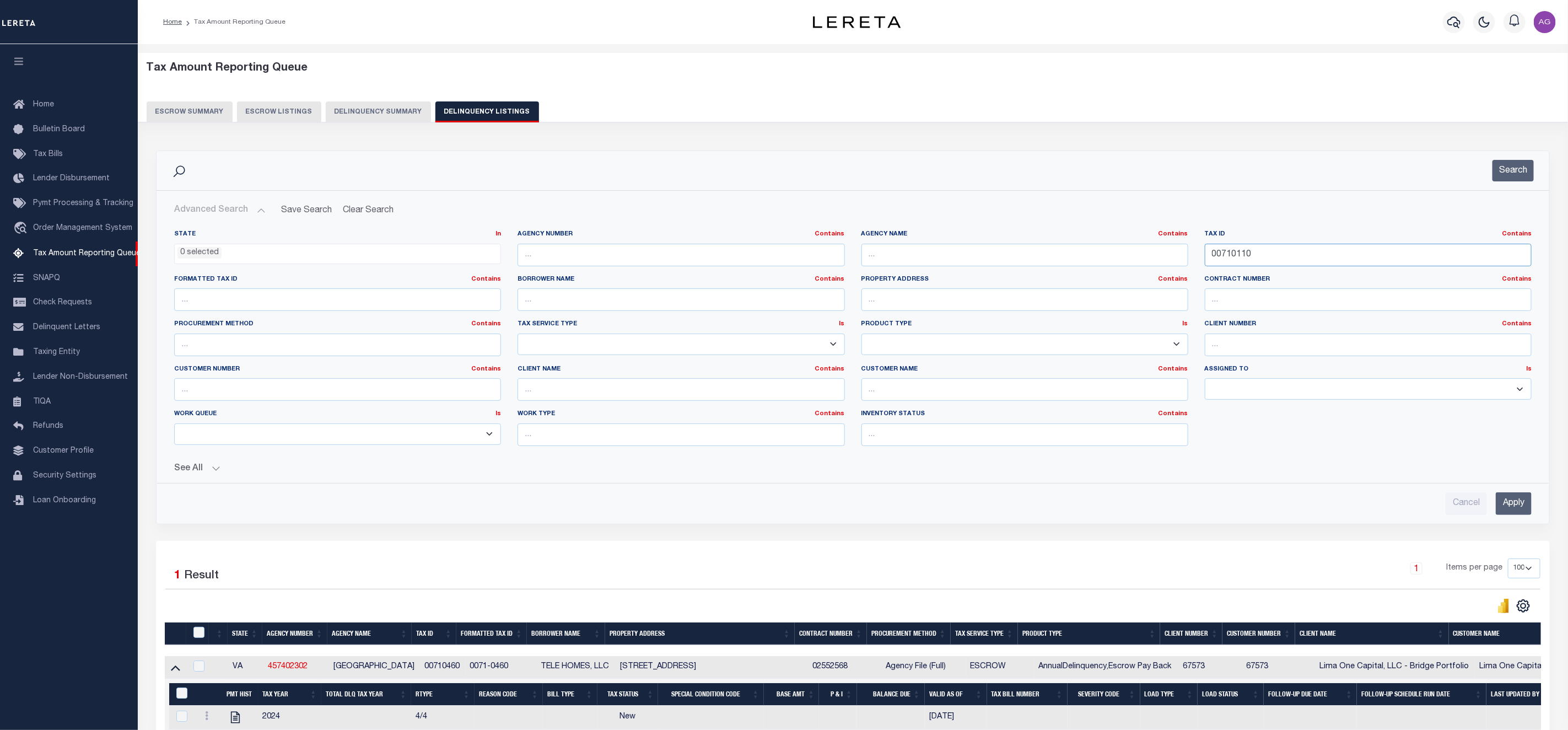
type input "00710110"
click at [1515, 505] on input "Apply" at bounding box center [1514, 503] width 36 height 23
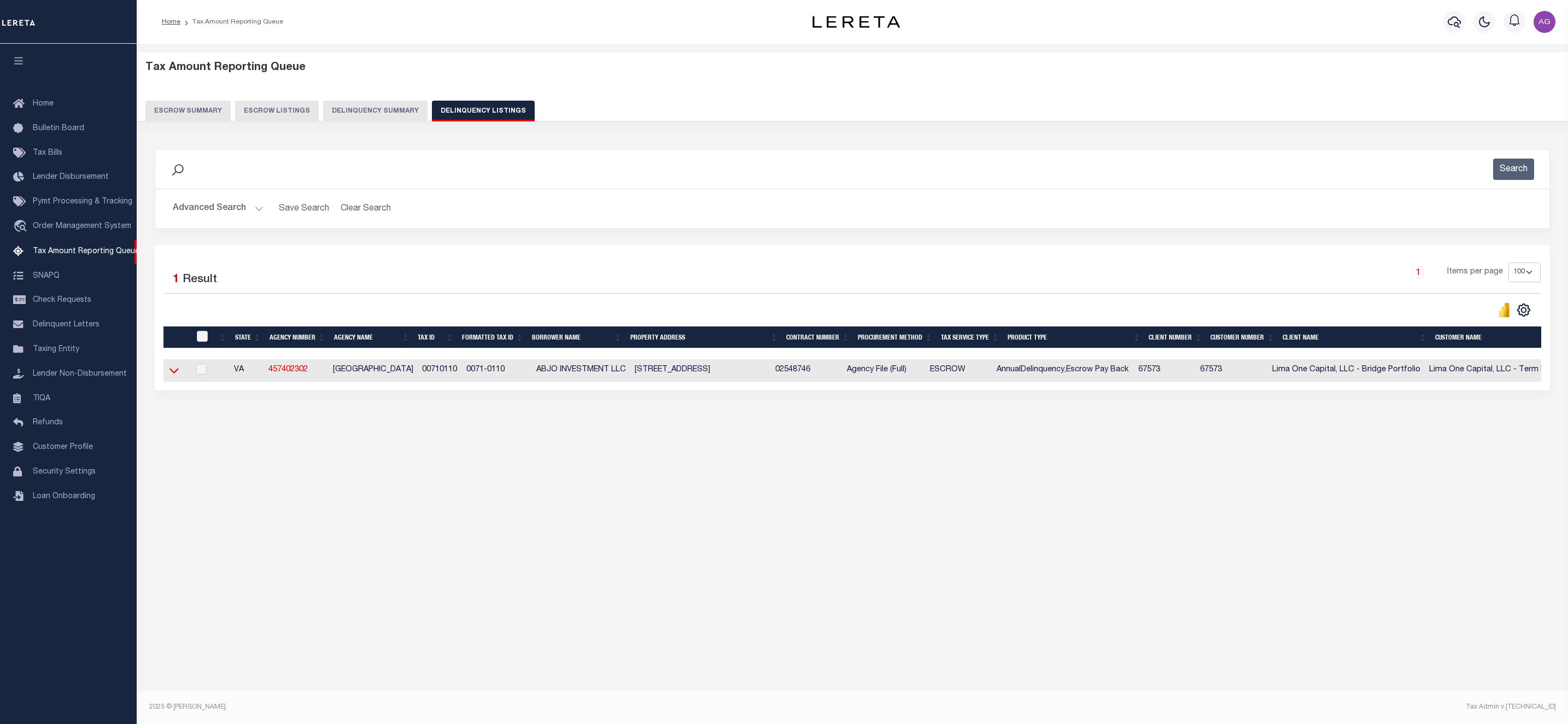
click at [177, 374] on icon at bounding box center [173, 370] width 9 height 12
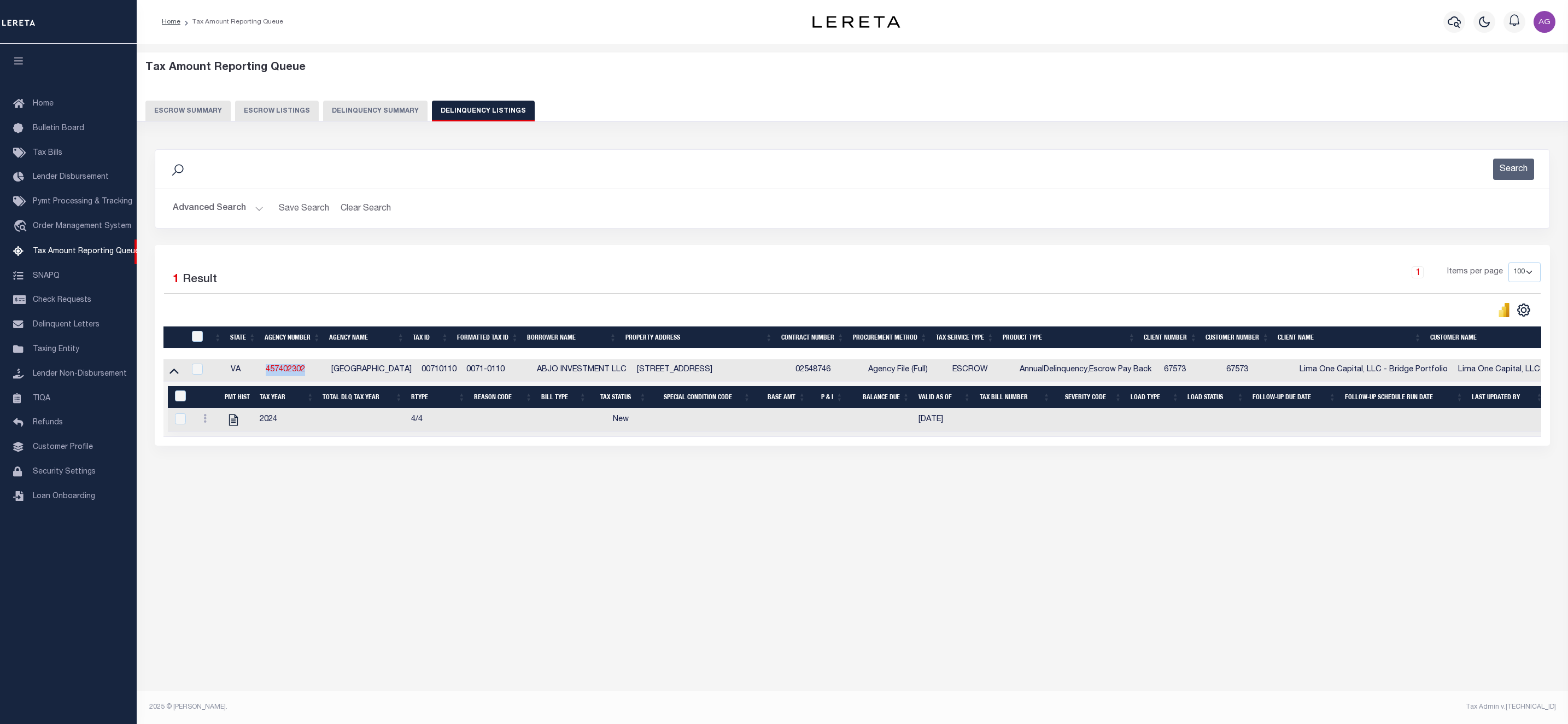
drag, startPoint x: 314, startPoint y: 374, endPoint x: 247, endPoint y: 381, distance: 67.4
click at [247, 381] on tr "VA 457402302 PORTSMOUTH CITY 00710110 0071-0110 ABJO INVESTMENT LLC 2009 ELM AV…" at bounding box center [1015, 370] width 1703 height 23
copy tr "457402302"
click at [97, 253] on span "Tax Amount Reporting Queue" at bounding box center [86, 251] width 107 height 8
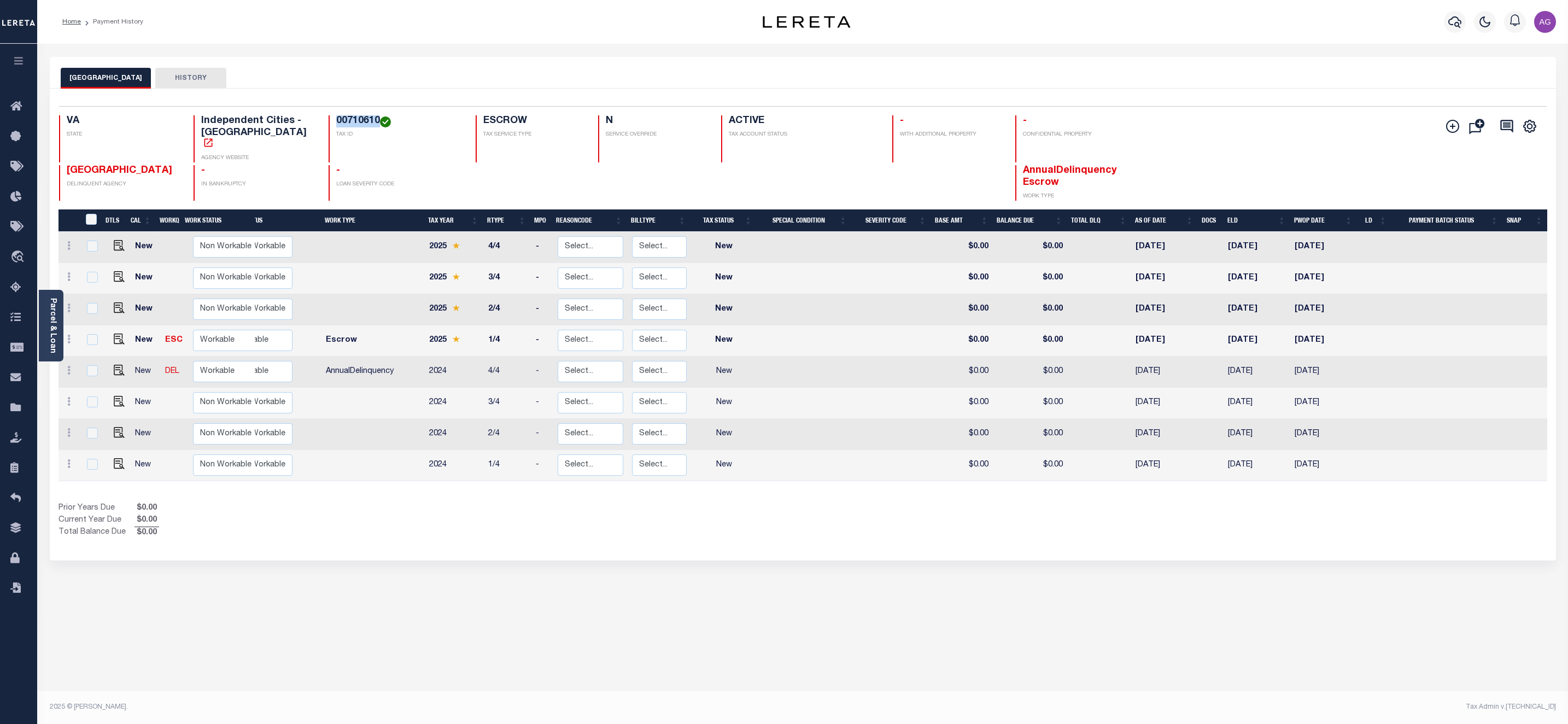
click at [359, 124] on div "00710610 TAX ID" at bounding box center [396, 139] width 134 height 47
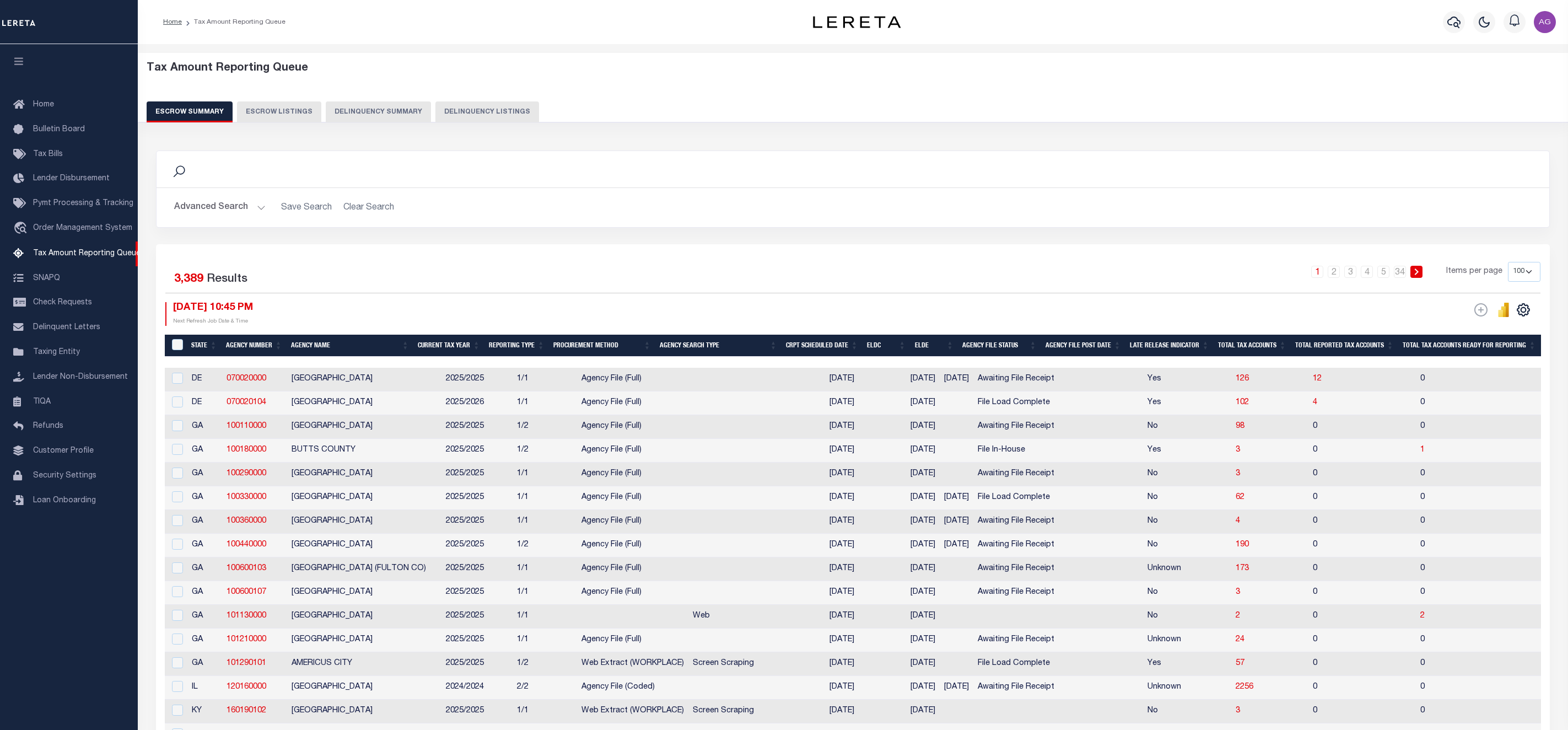
select select "100"
click at [360, 112] on button "Delinquency Summary" at bounding box center [379, 112] width 106 height 21
select select
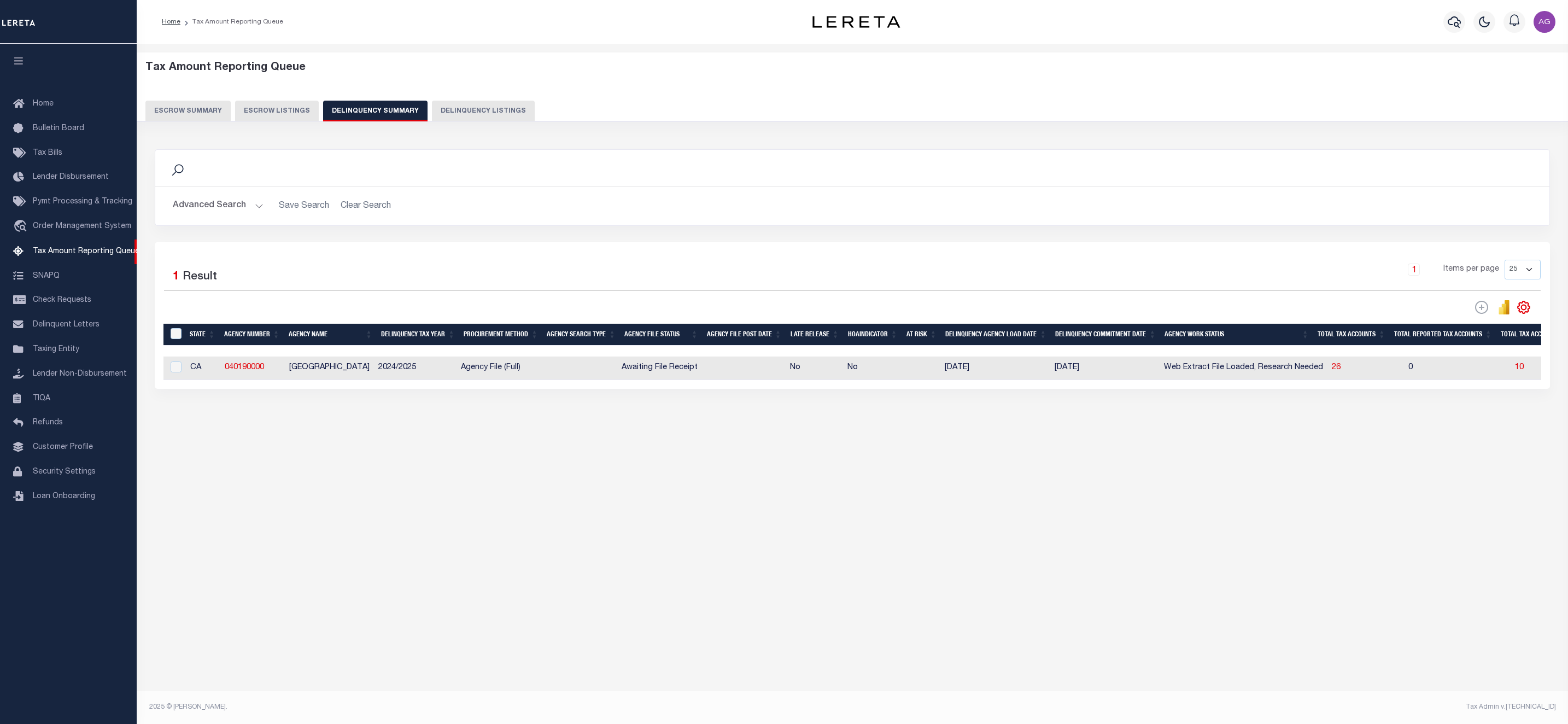
click at [228, 202] on button "Advanced Search" at bounding box center [218, 206] width 91 height 21
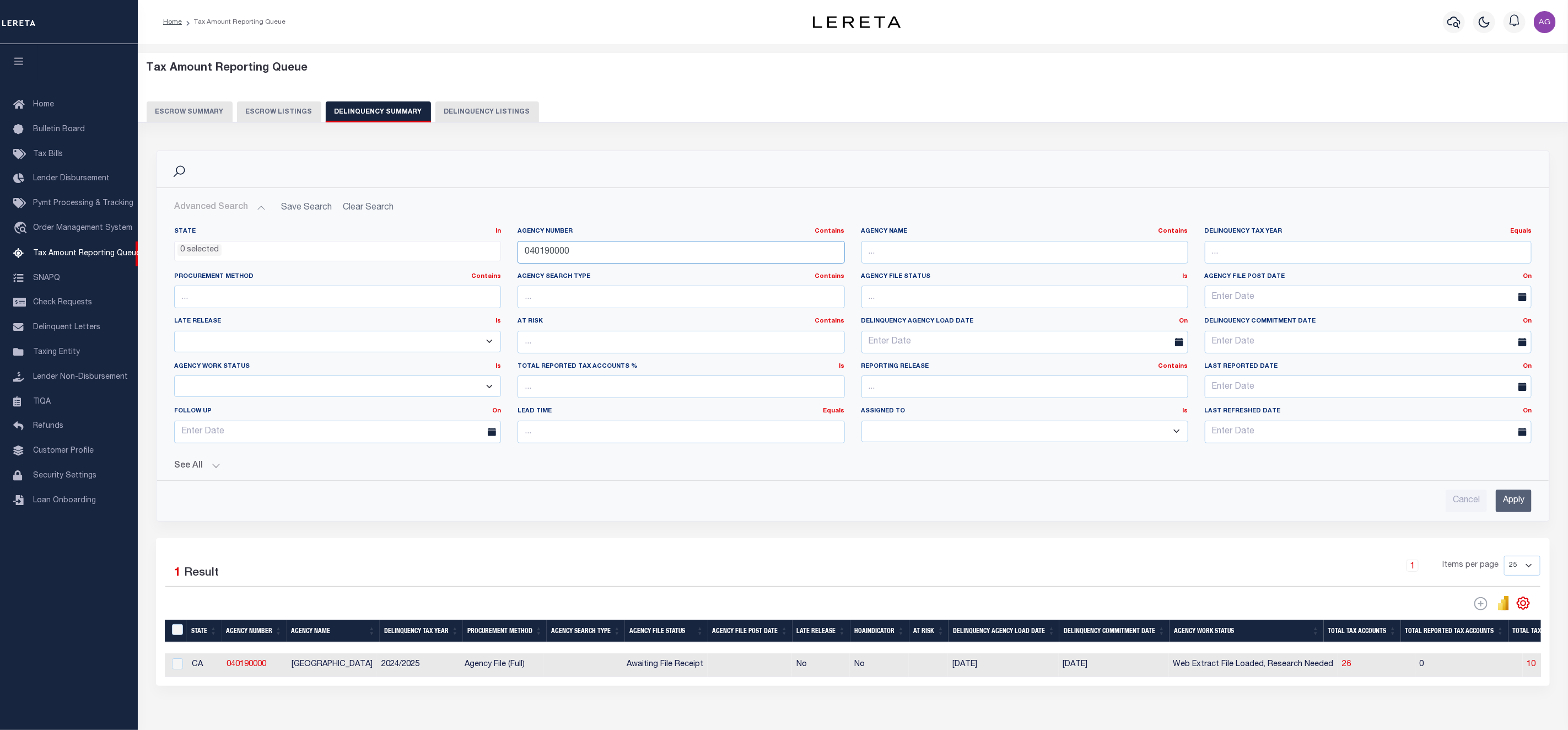
drag, startPoint x: 620, startPoint y: 253, endPoint x: 473, endPoint y: 246, distance: 147.2
click at [473, 246] on div "State In In AK AL AR AZ CA CO CT DC DE FL GA GU HI IA ID IL IN KS [GEOGRAPHIC_D…" at bounding box center [852, 340] width 1374 height 225
paste input "457402302"
drag, startPoint x: 544, startPoint y: 255, endPoint x: 470, endPoint y: 240, distance: 75.5
click at [470, 240] on div "State In In AK AL AR AZ CA CO CT DC DE FL GA GU HI IA ID IL IN KS [GEOGRAPHIC_D…" at bounding box center [852, 340] width 1374 height 225
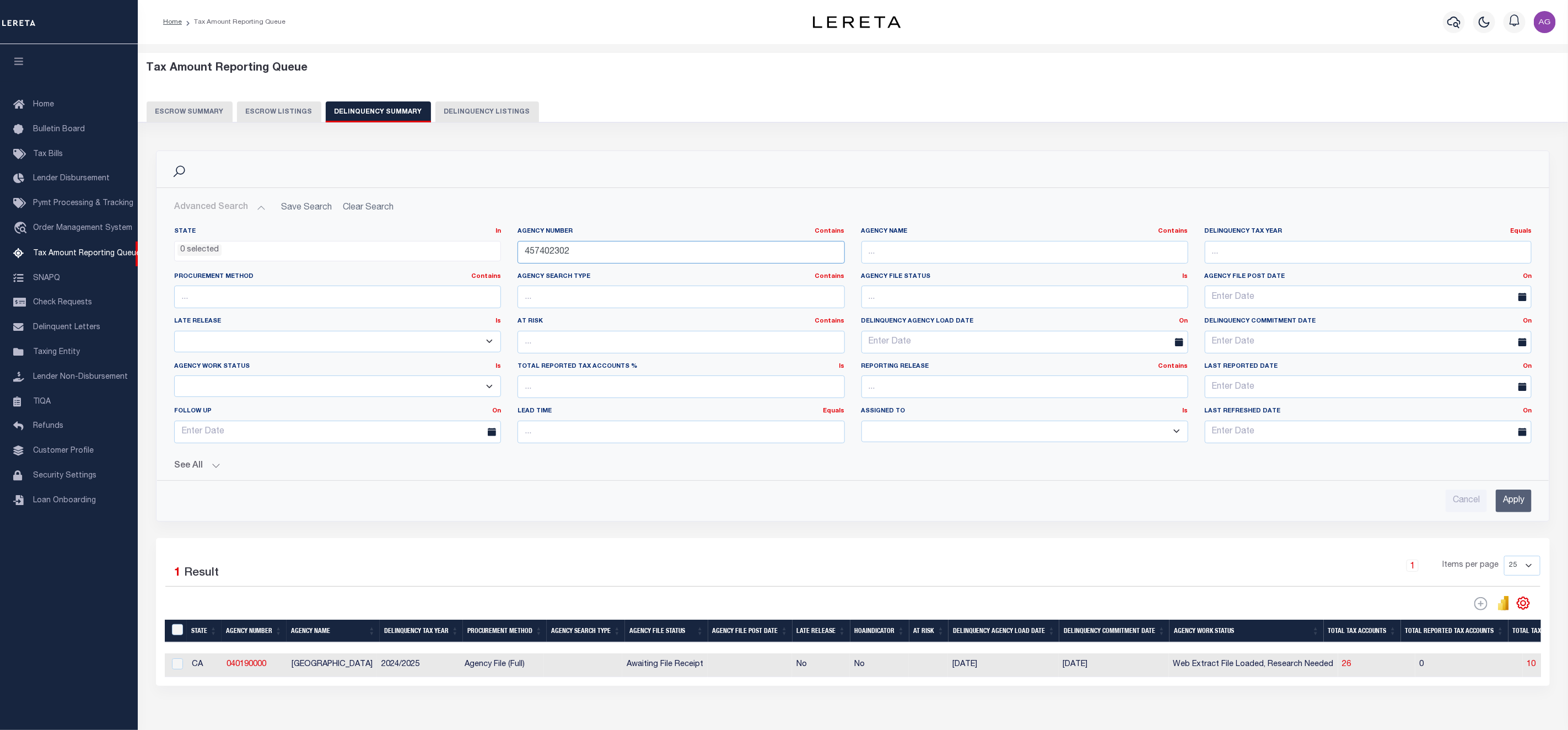
type input "457402302"
click at [1518, 508] on input "Apply" at bounding box center [1514, 501] width 36 height 23
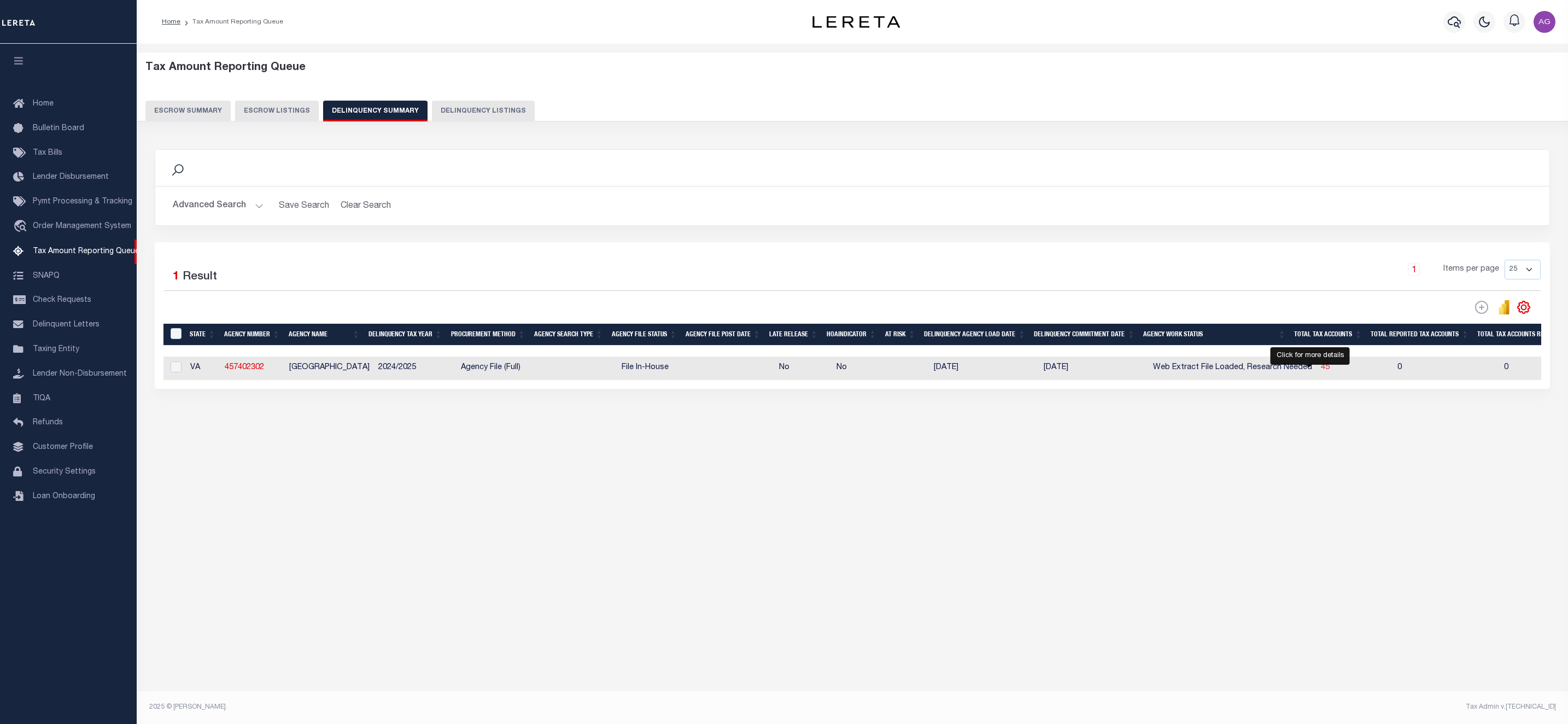
click at [1321, 371] on span "45" at bounding box center [1325, 367] width 9 height 8
select select "100"
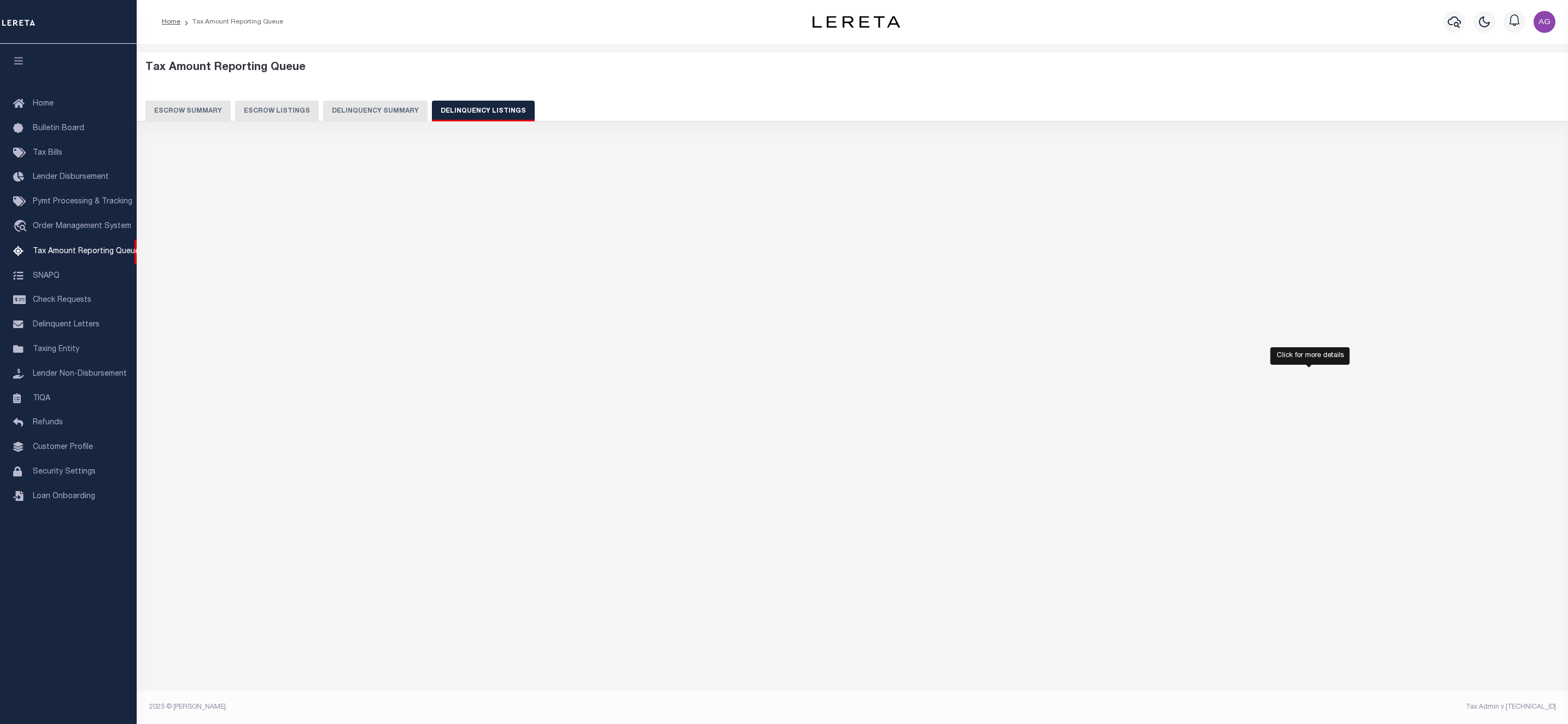
select select "100"
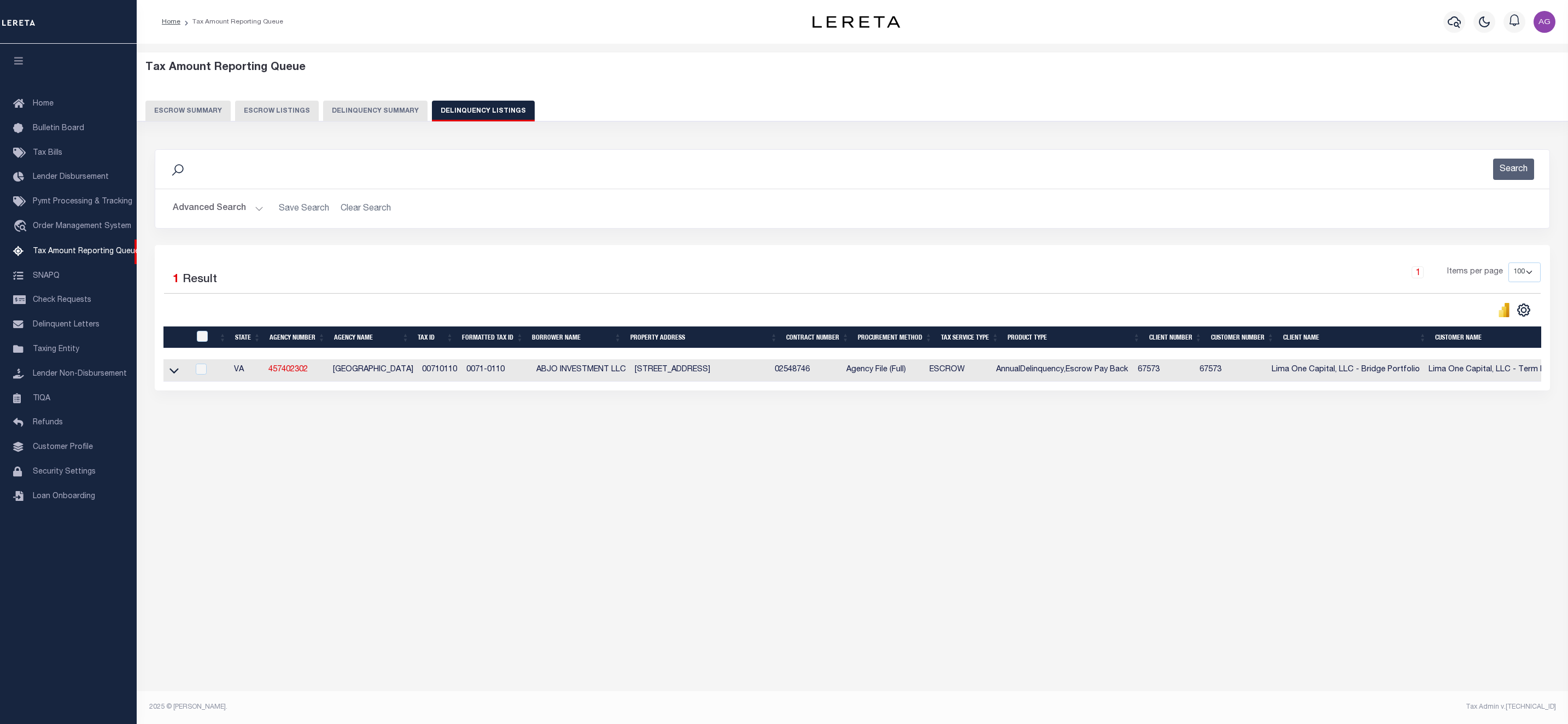
click at [234, 205] on button "Advanced Search" at bounding box center [218, 208] width 91 height 21
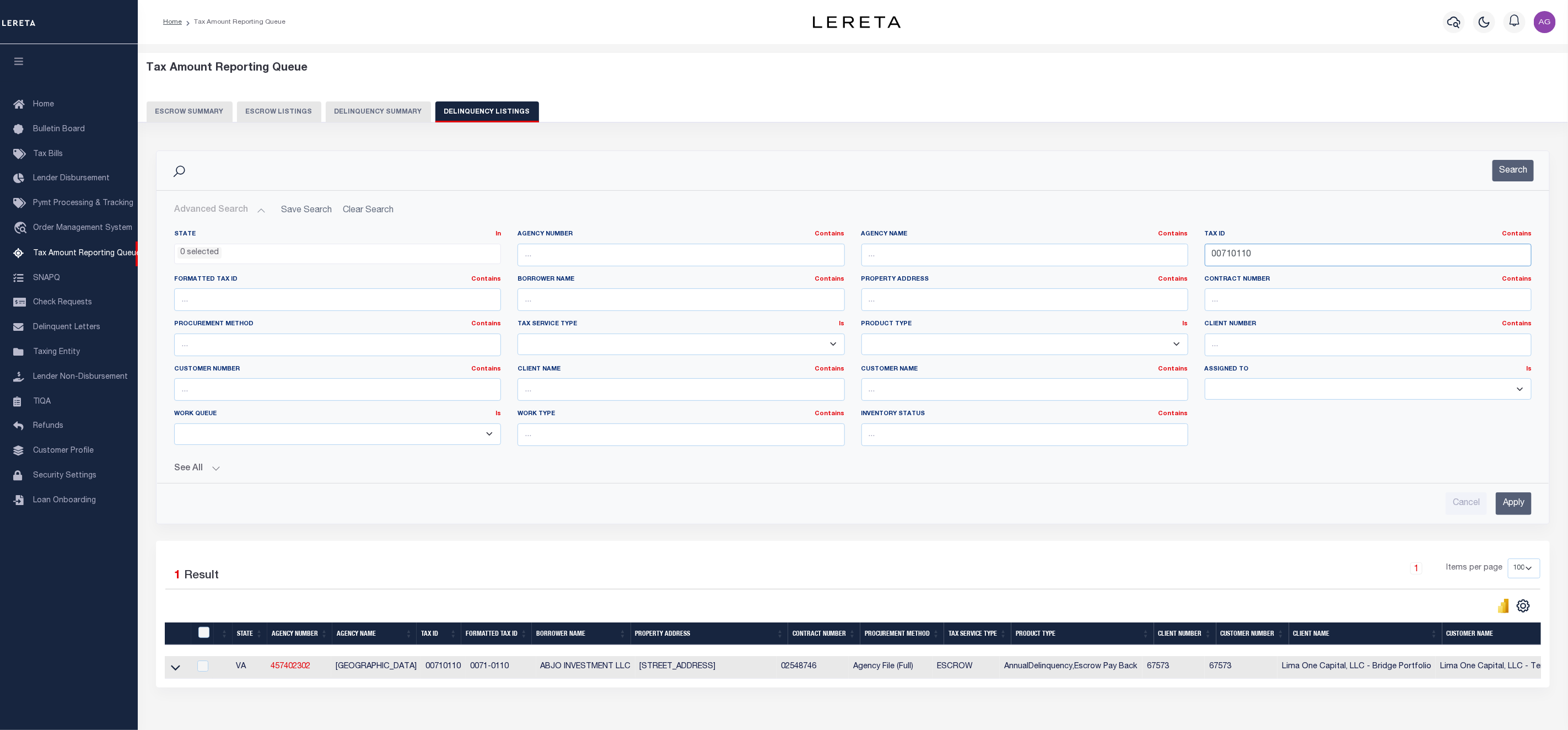
click at [1288, 258] on input "00710110" at bounding box center [1368, 255] width 327 height 23
click at [1508, 505] on input "Apply" at bounding box center [1514, 503] width 36 height 23
